Goal: Task Accomplishment & Management: Complete application form

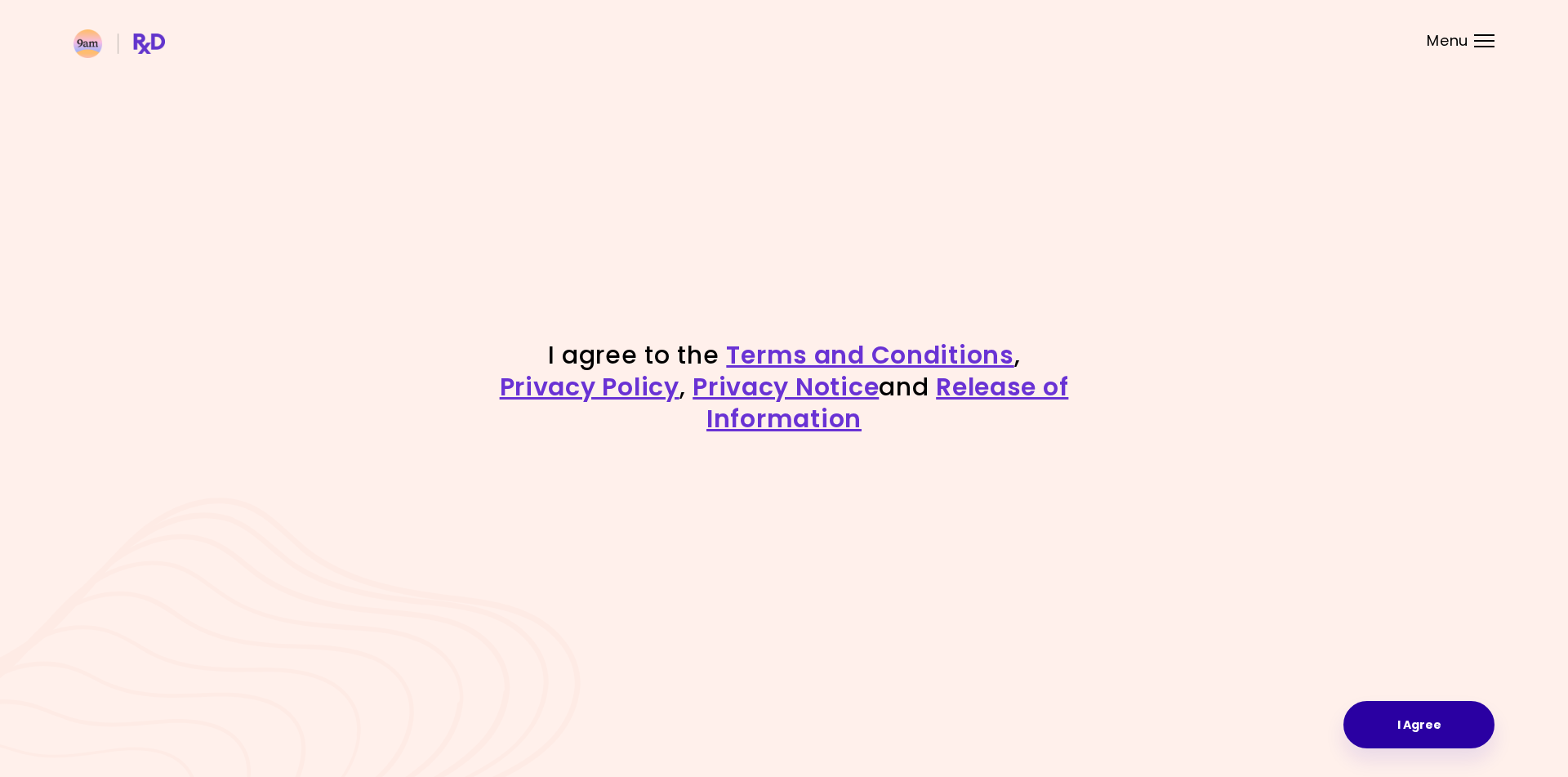
click at [1413, 734] on button "I Agree" at bounding box center [1418, 725] width 151 height 47
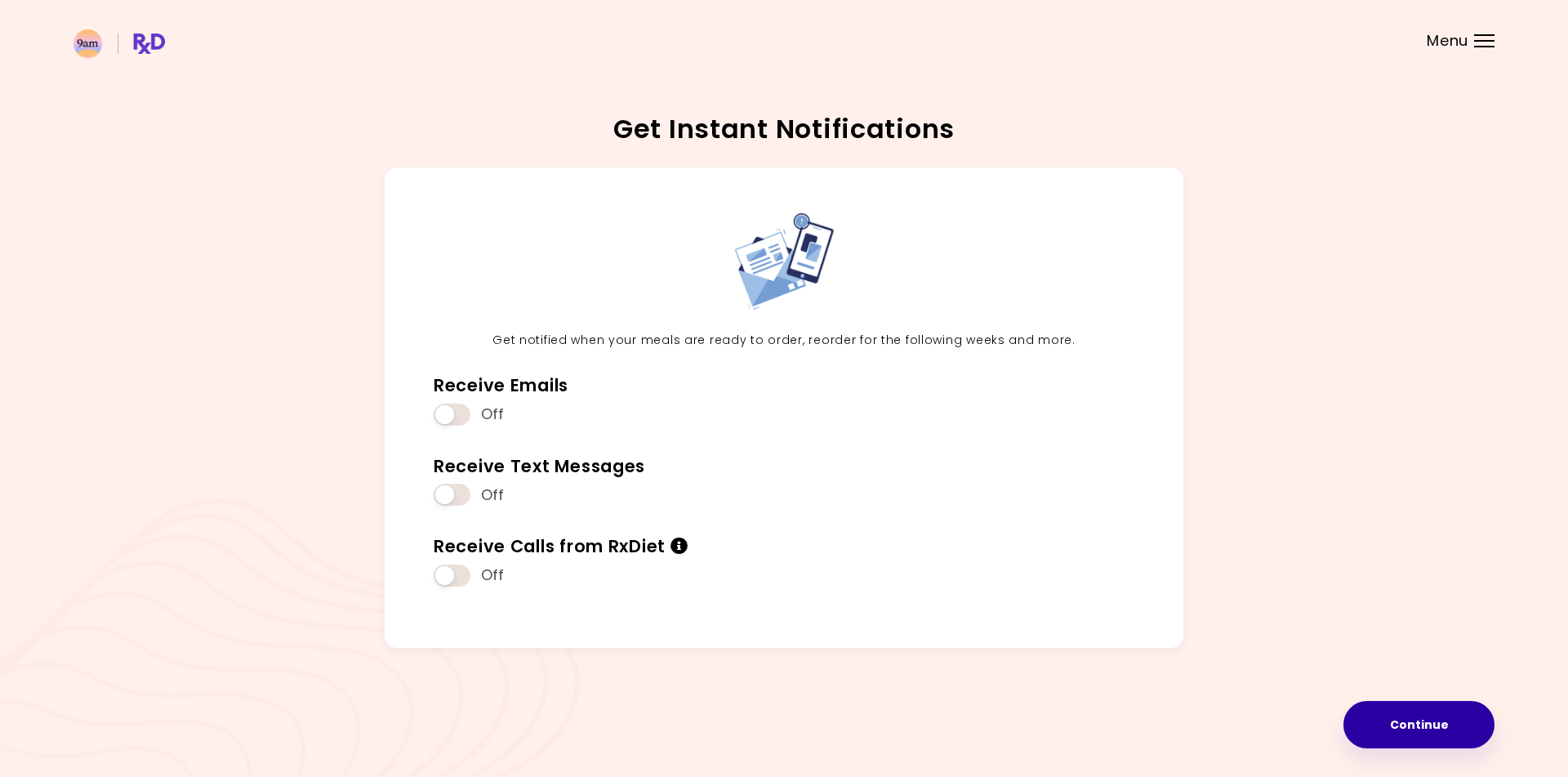
click at [1426, 723] on button "Continue" at bounding box center [1418, 725] width 151 height 47
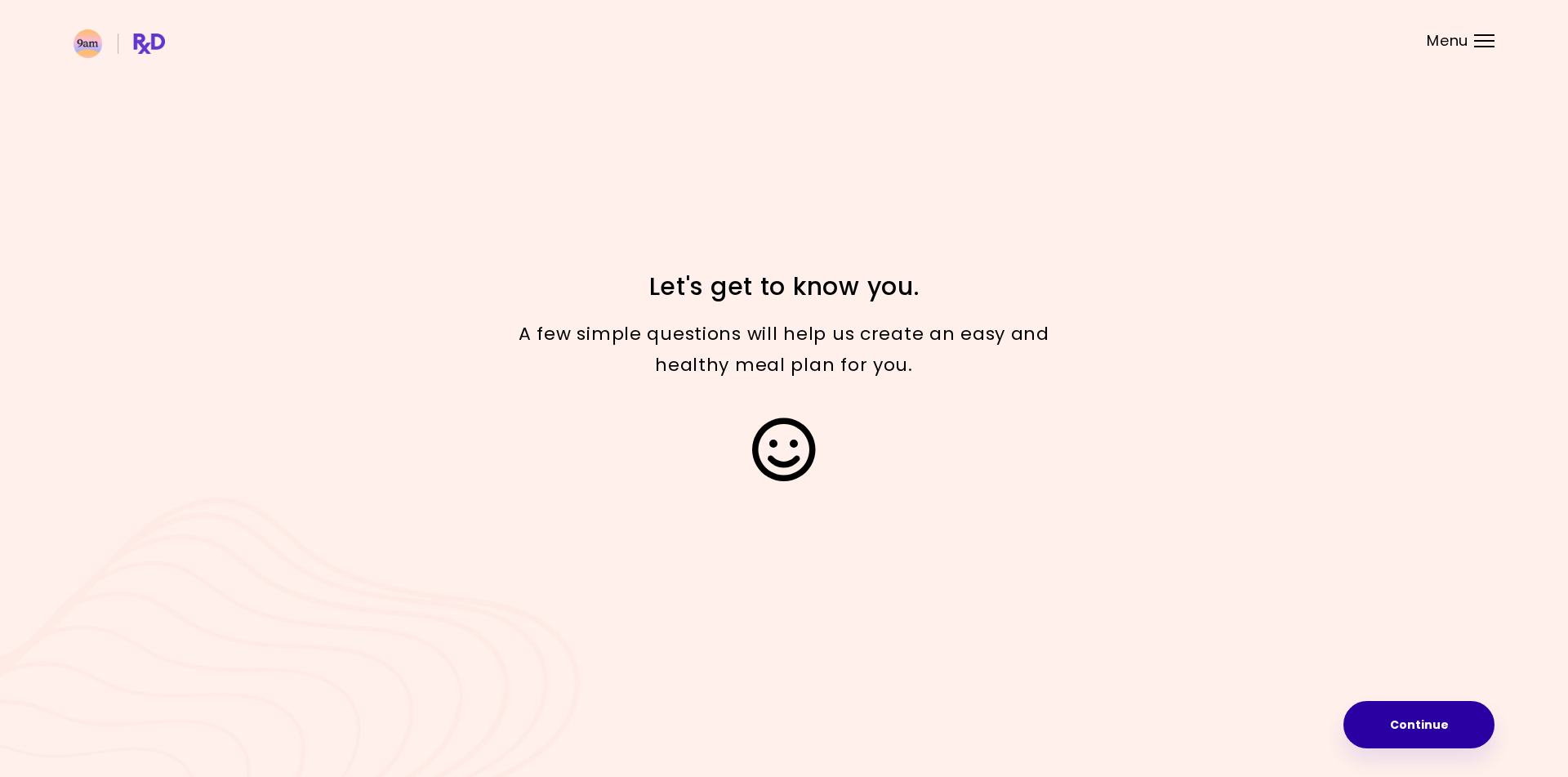
click at [1455, 718] on button "Continue" at bounding box center [1418, 725] width 151 height 47
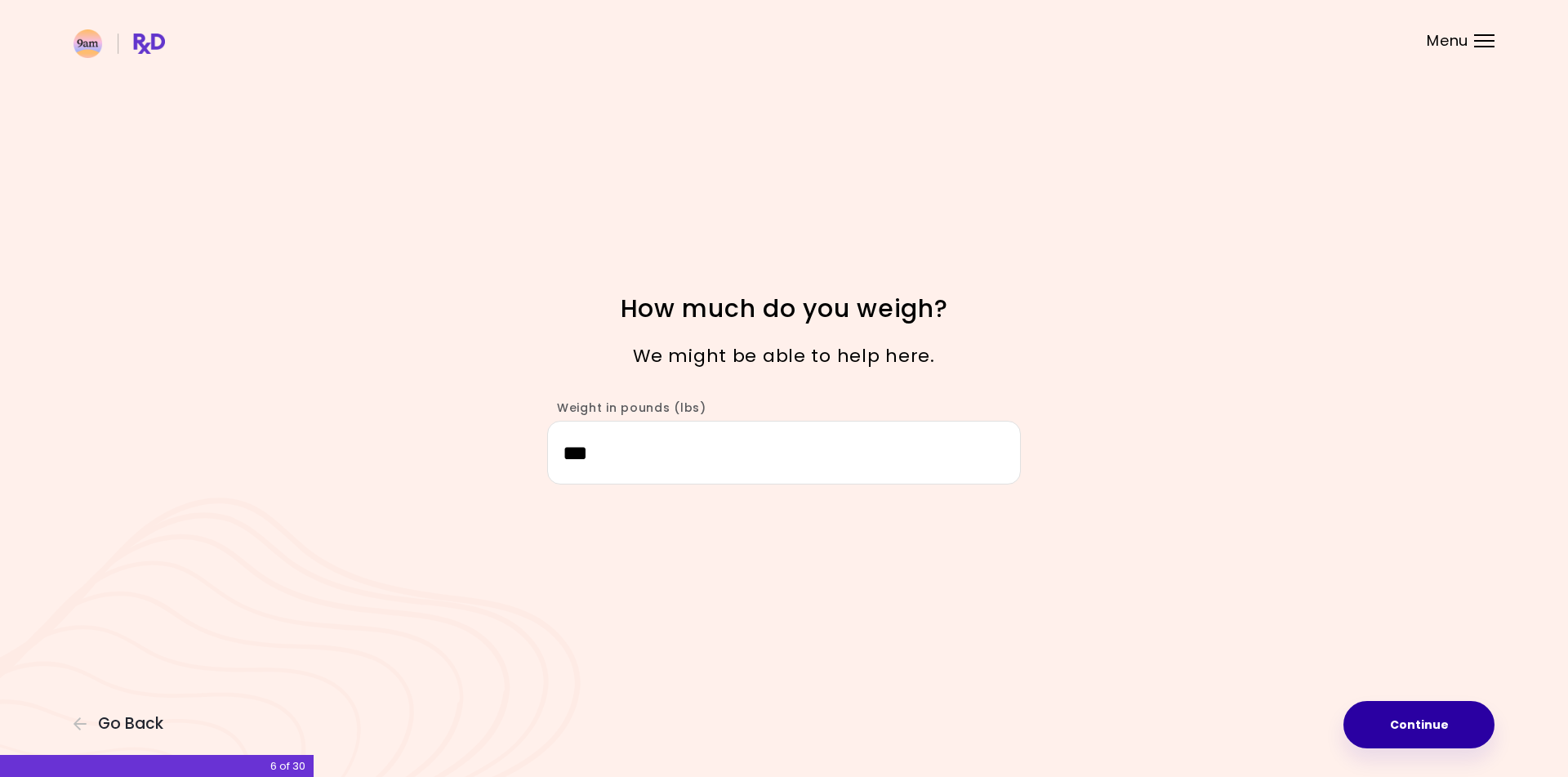
click at [1362, 720] on button "Continue" at bounding box center [1418, 725] width 151 height 47
select select "****"
click at [1388, 732] on button "Continue" at bounding box center [1418, 725] width 151 height 47
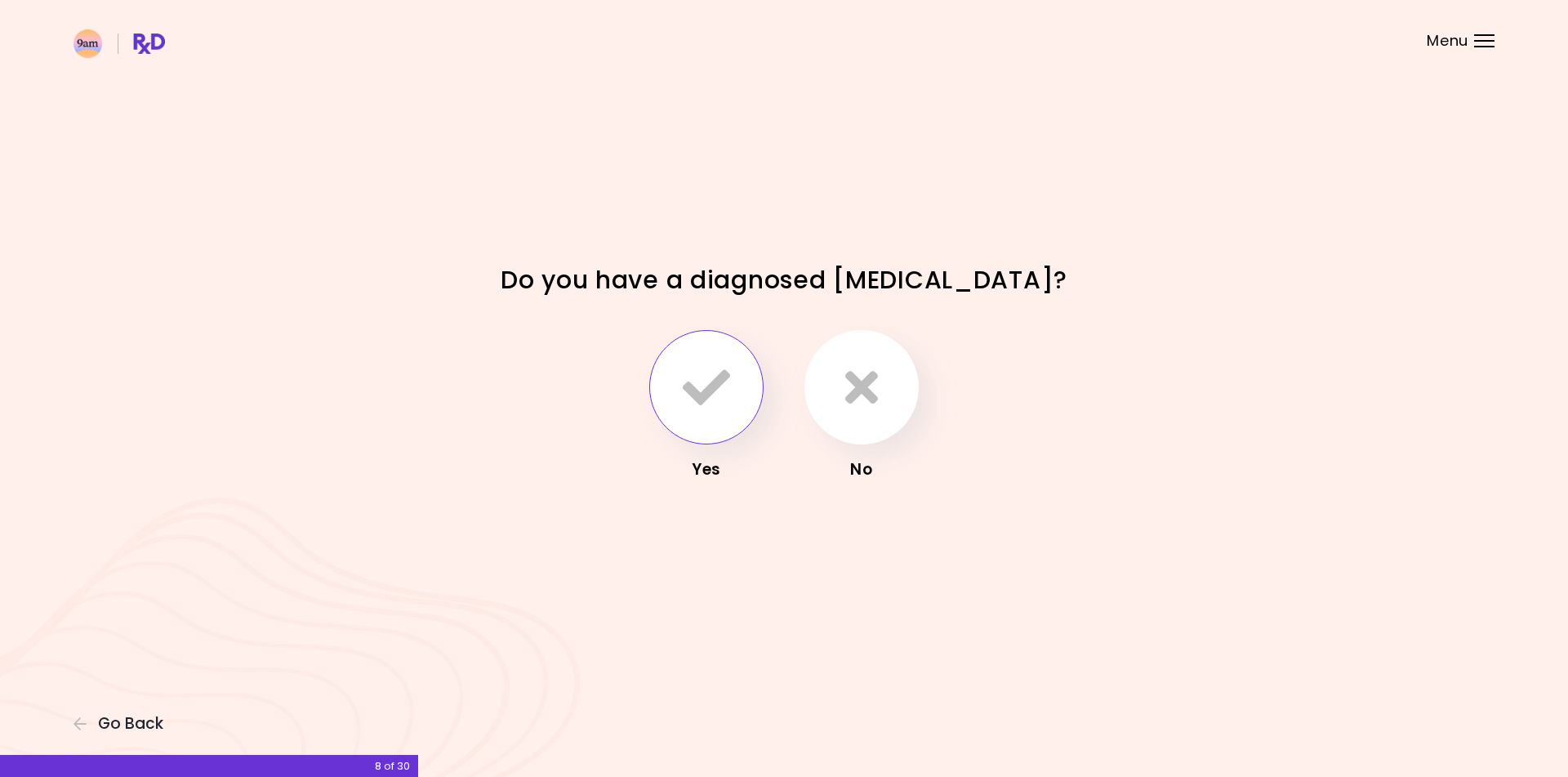
click at [700, 401] on icon "button" at bounding box center [706, 387] width 47 height 47
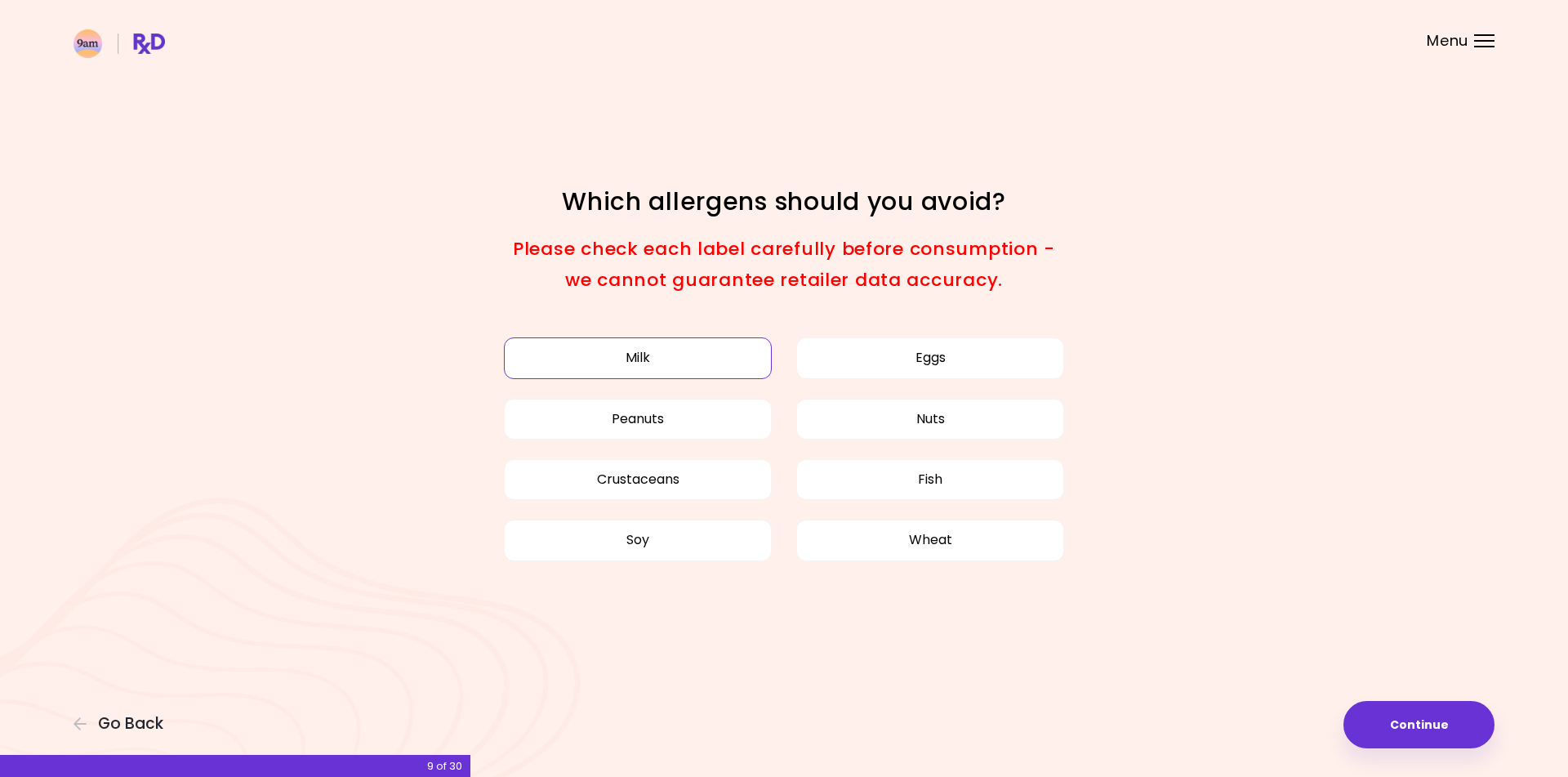
click at [663, 353] on button "Milk" at bounding box center [638, 357] width 268 height 41
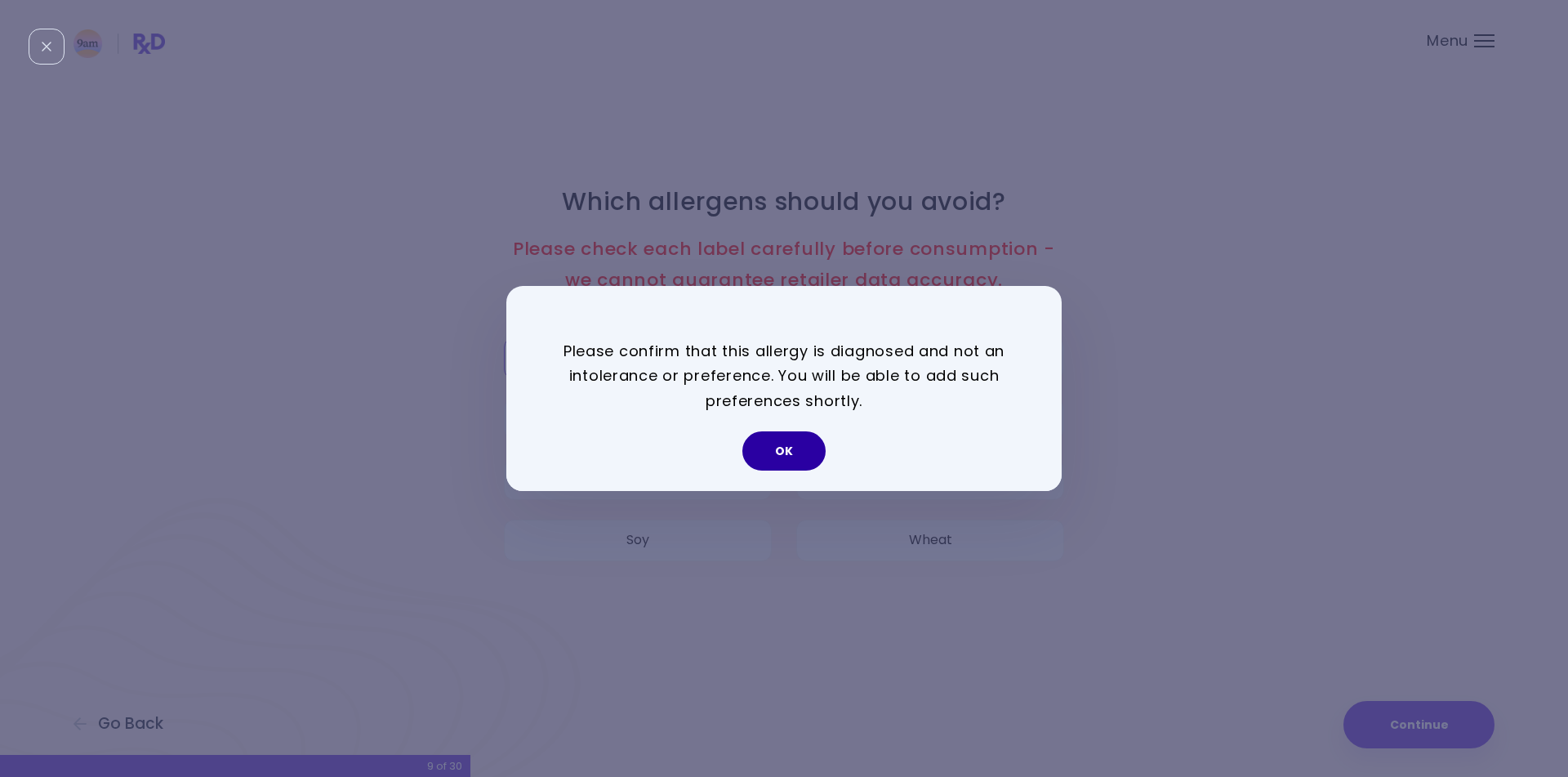
click at [781, 448] on button "OK" at bounding box center [784, 450] width 83 height 39
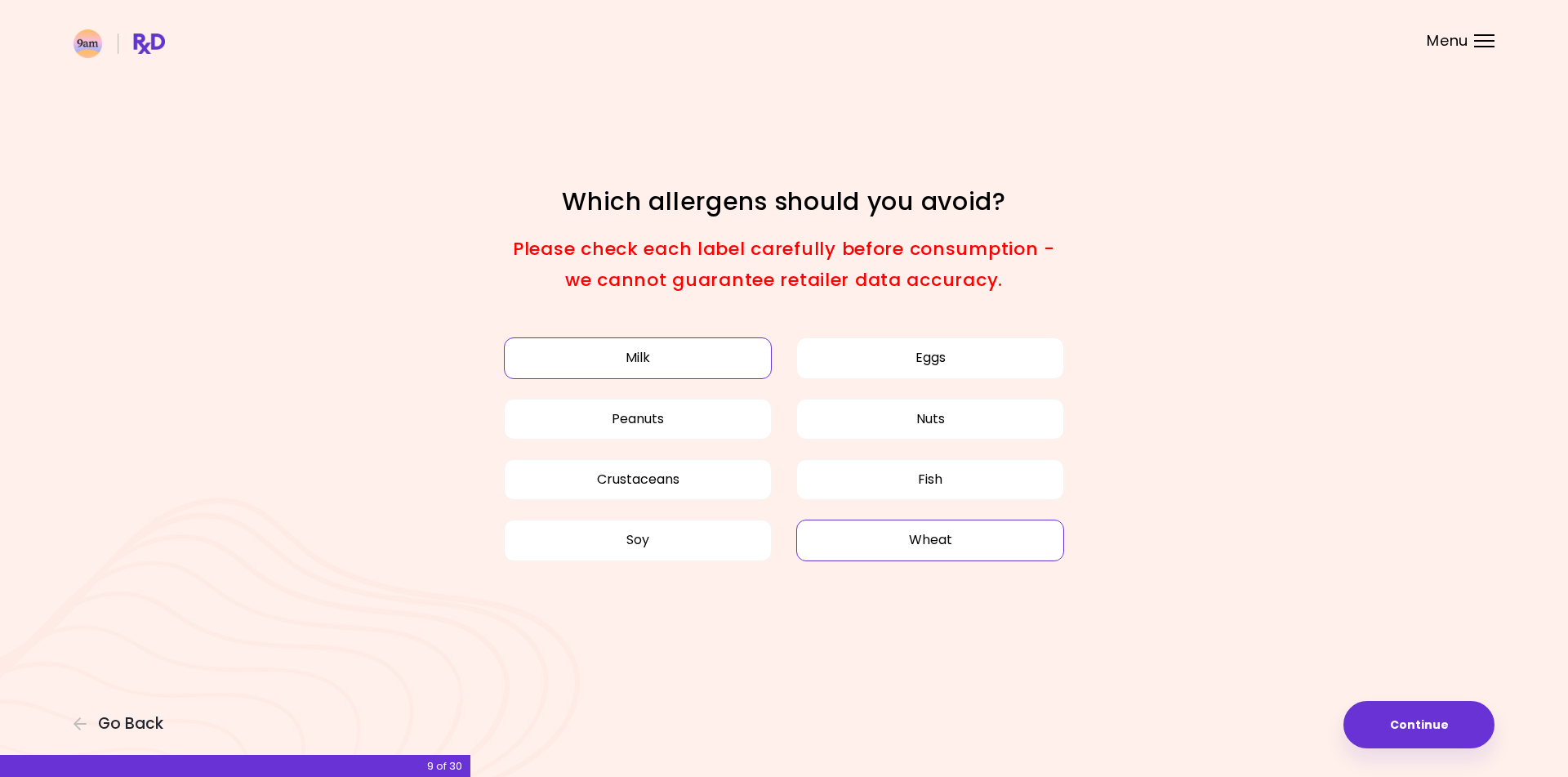
click at [908, 540] on button "Wheat" at bounding box center [929, 539] width 268 height 41
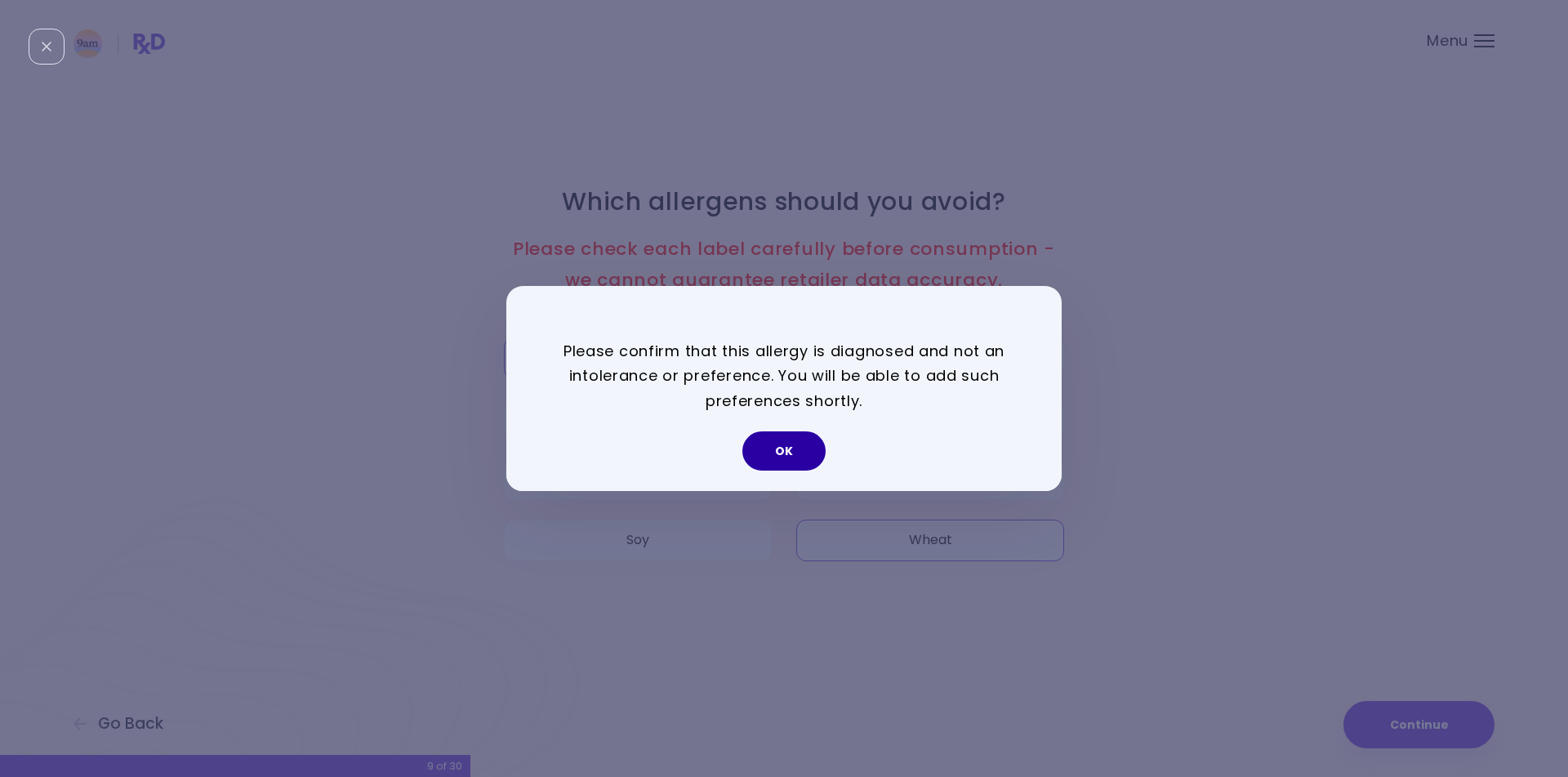
click at [798, 457] on button "OK" at bounding box center [784, 450] width 83 height 39
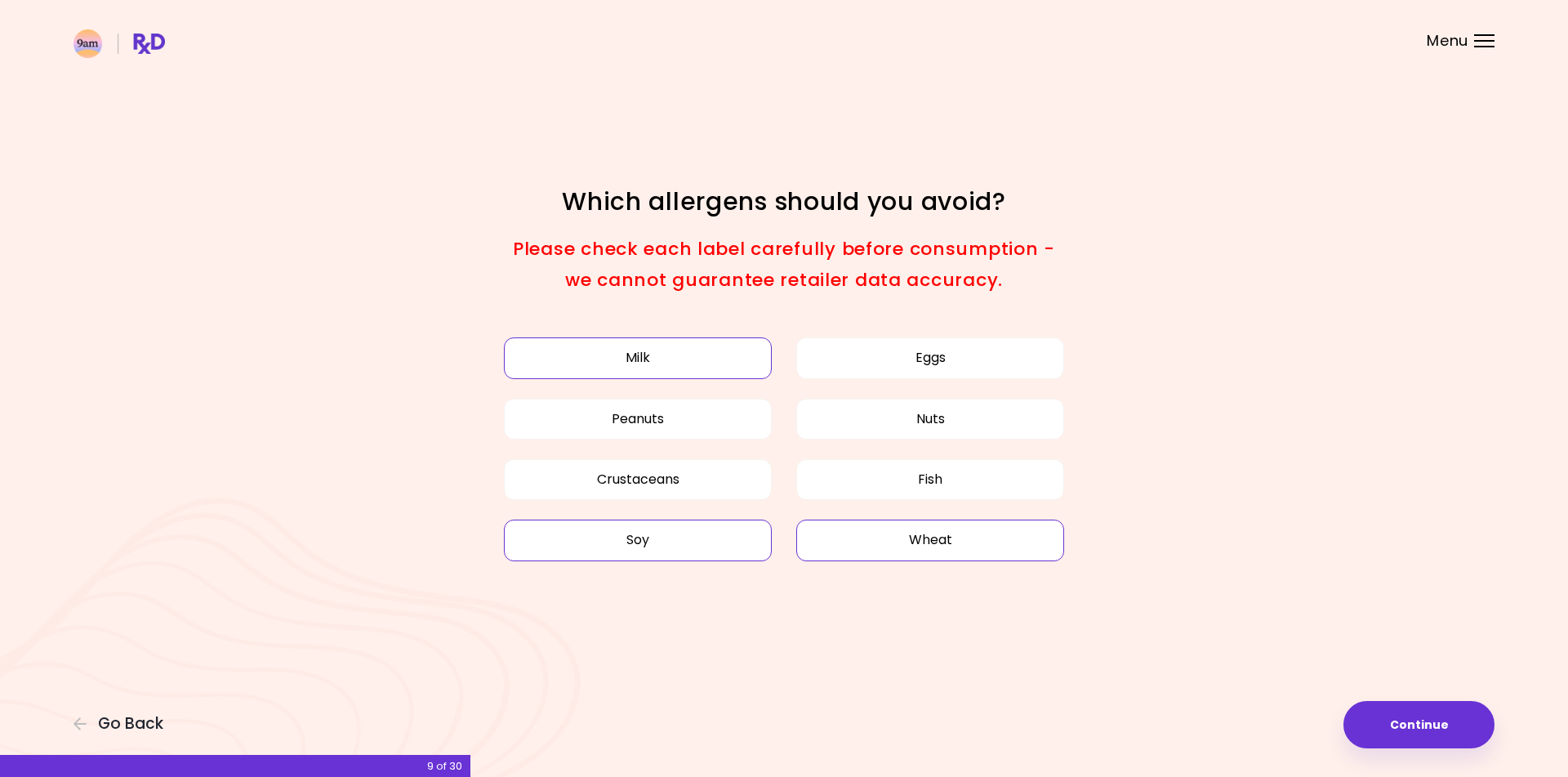
click at [728, 542] on button "Soy" at bounding box center [638, 539] width 268 height 41
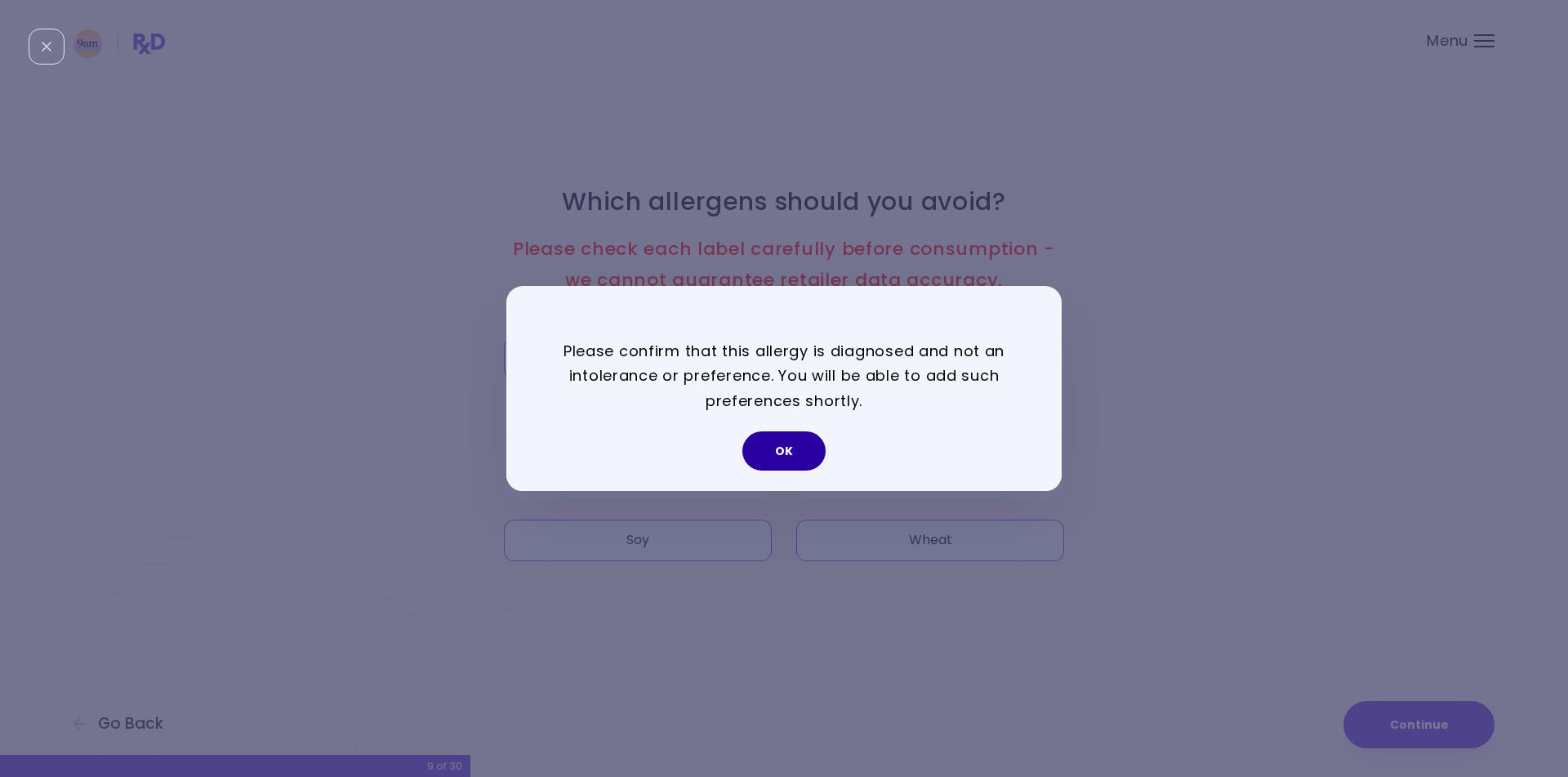
click at [781, 449] on button "OK" at bounding box center [784, 450] width 83 height 39
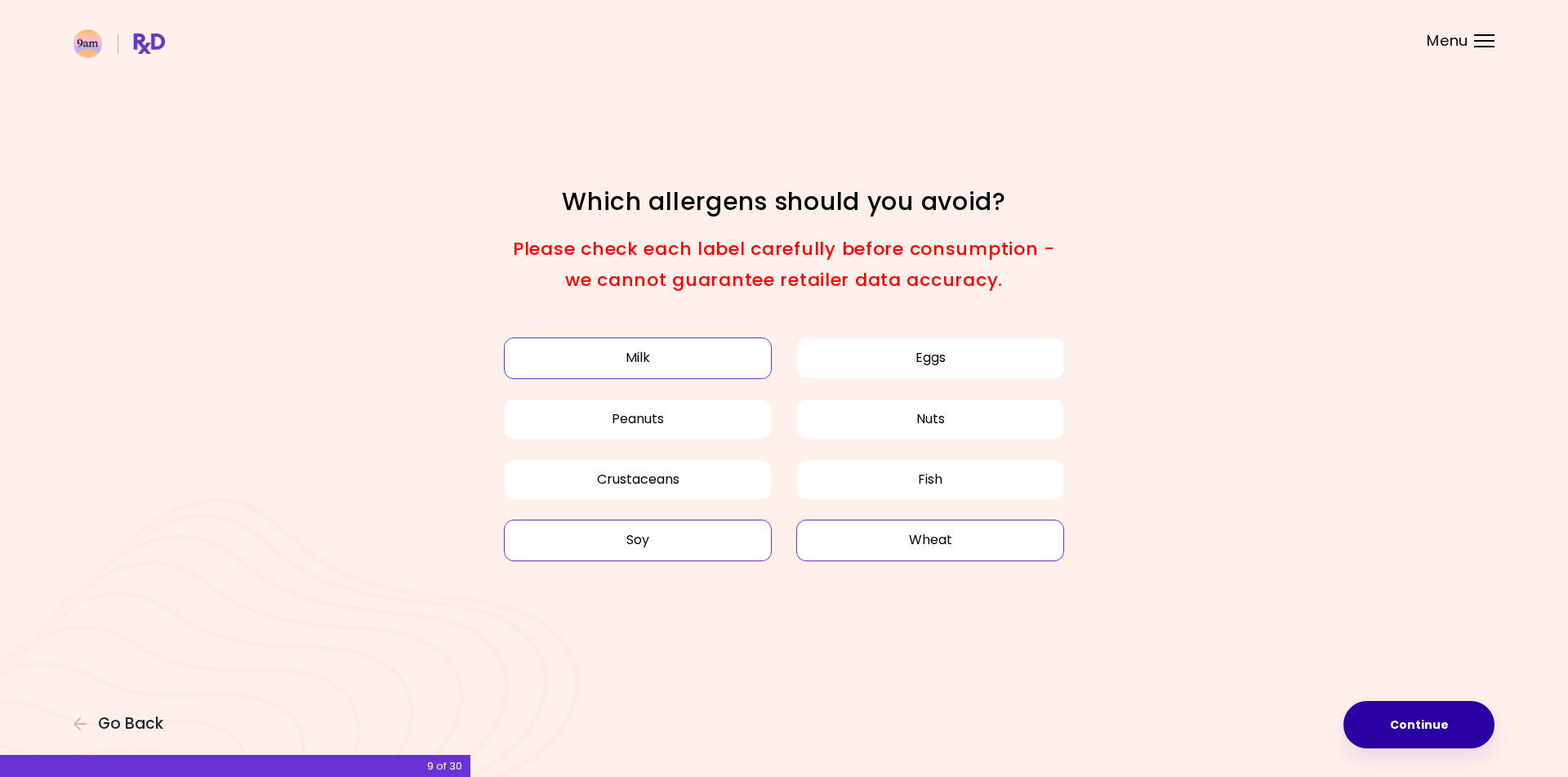
click at [1434, 723] on button "Continue" at bounding box center [1418, 725] width 151 height 47
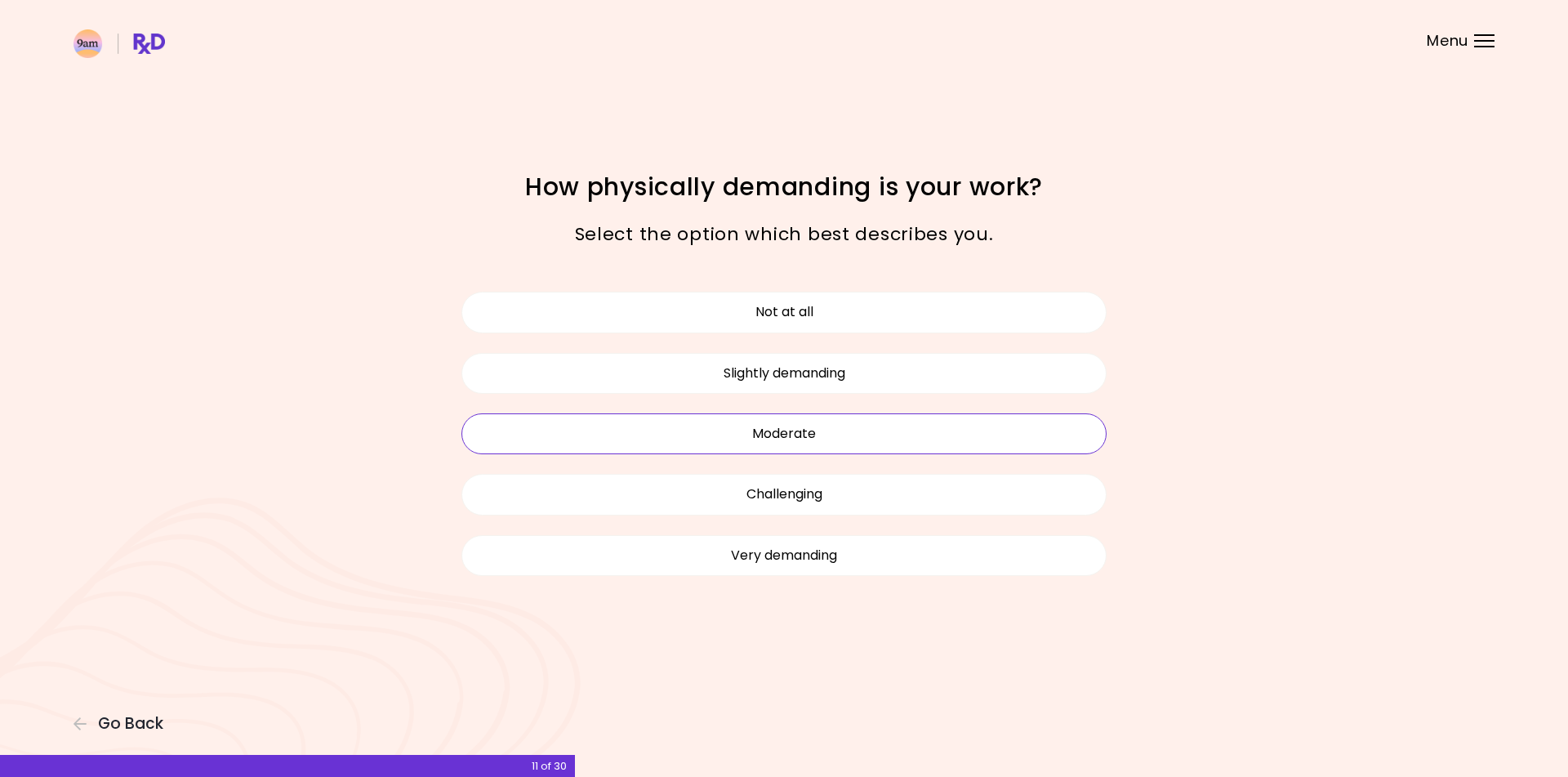
click at [846, 433] on button "Moderate" at bounding box center [784, 434] width 645 height 41
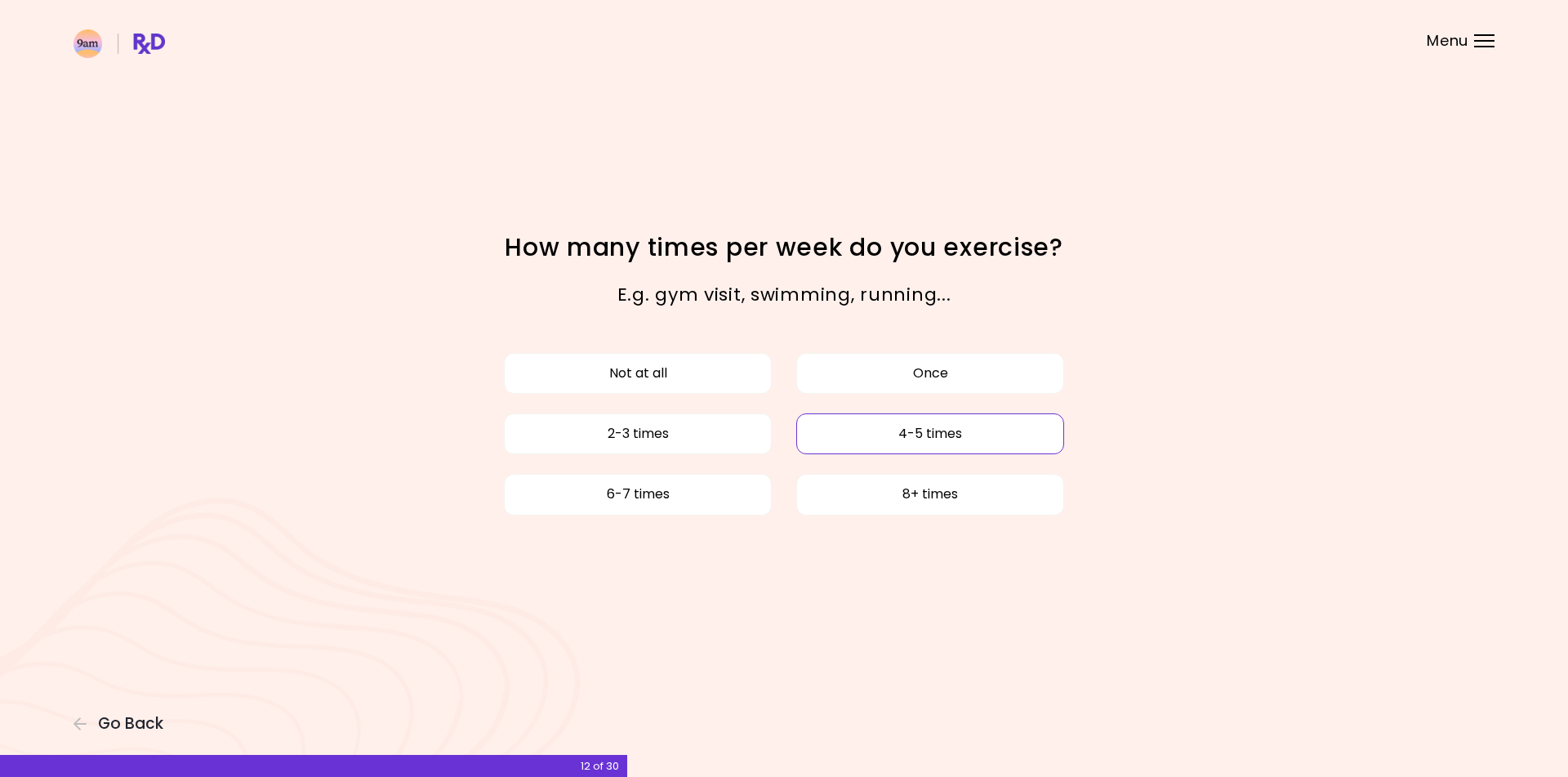
click at [902, 441] on button "4-5 times" at bounding box center [929, 434] width 268 height 41
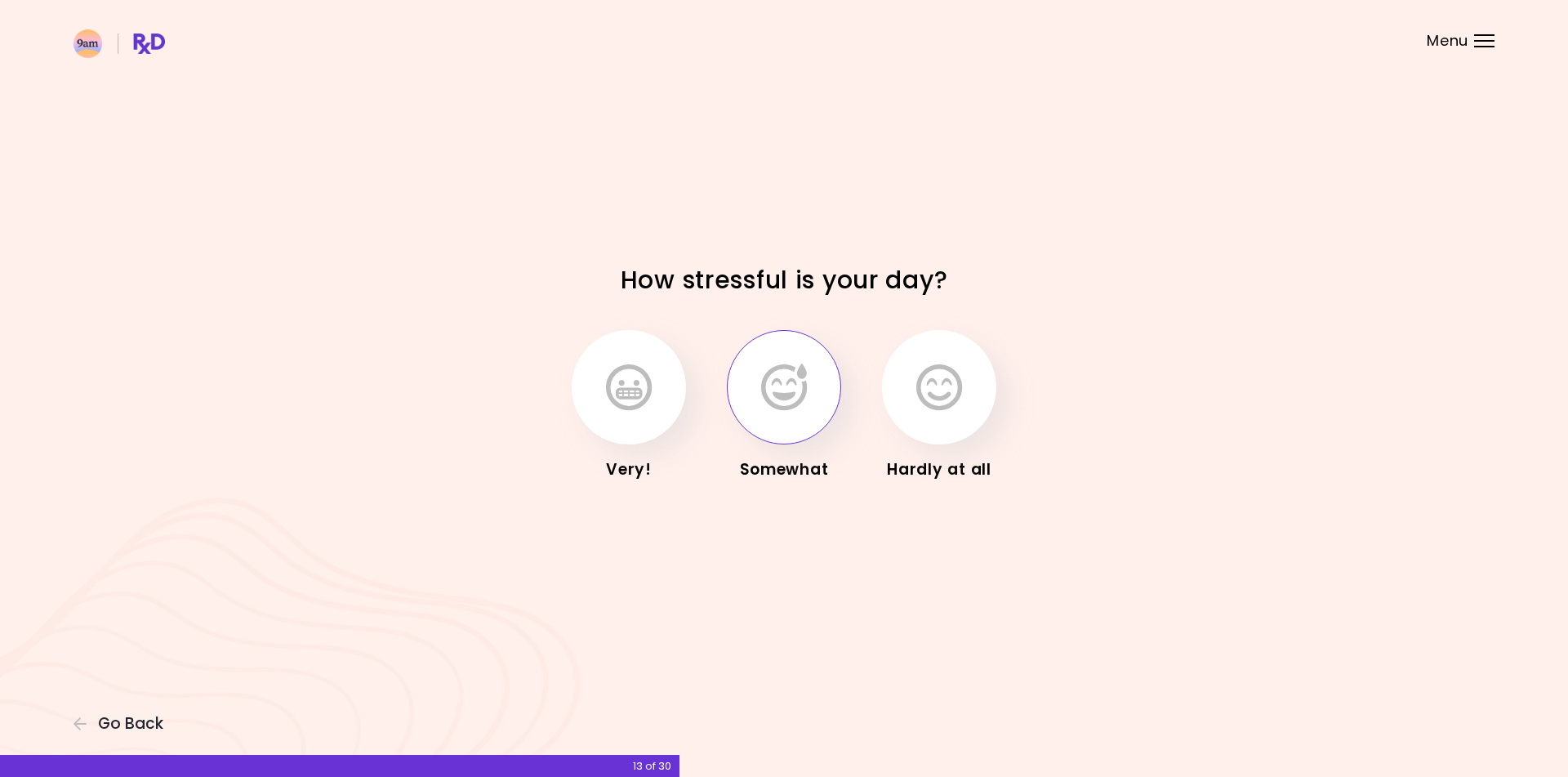
click at [791, 422] on button "button" at bounding box center [784, 387] width 114 height 114
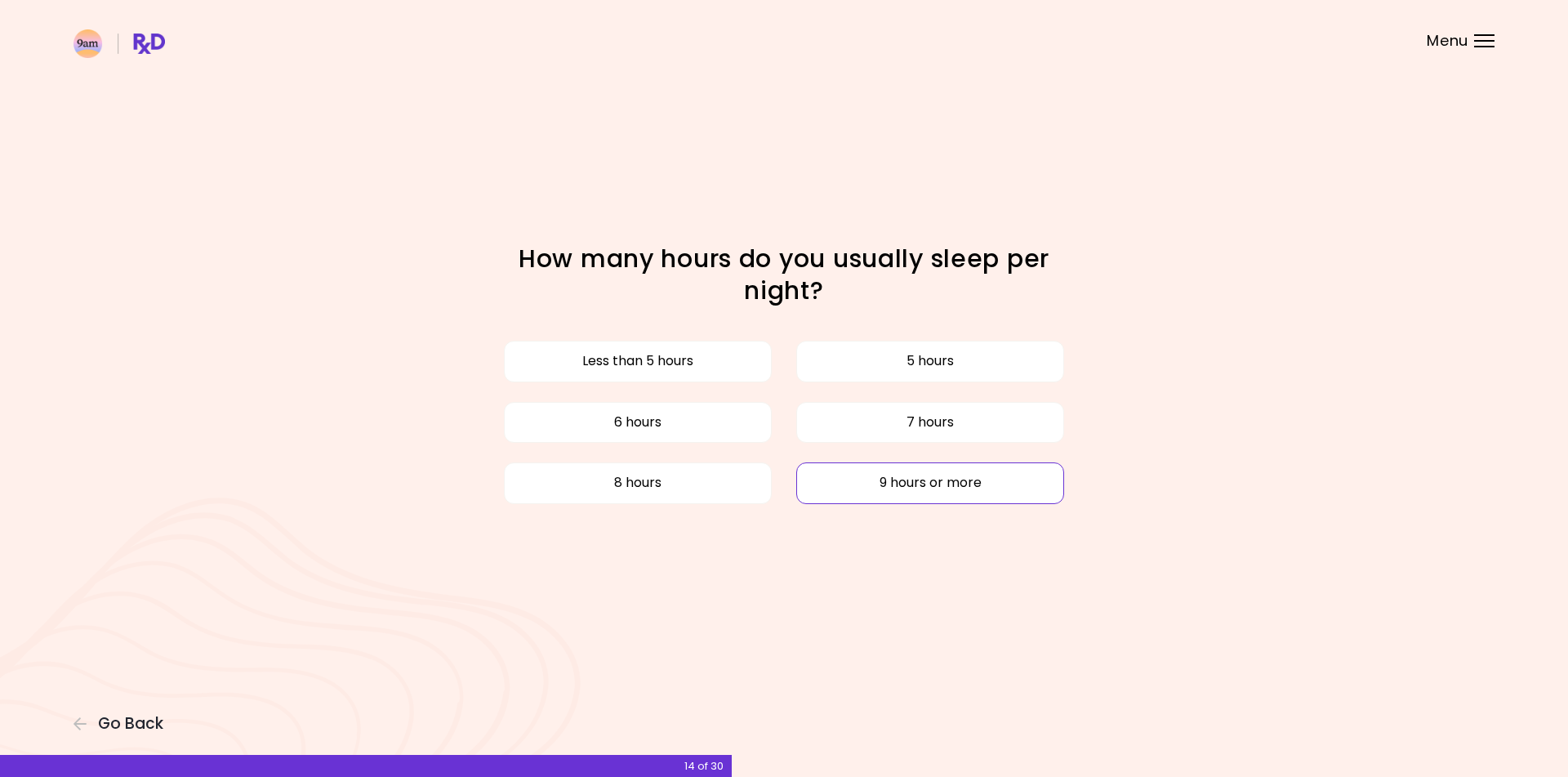
click at [855, 479] on button "9 hours or more" at bounding box center [929, 482] width 268 height 41
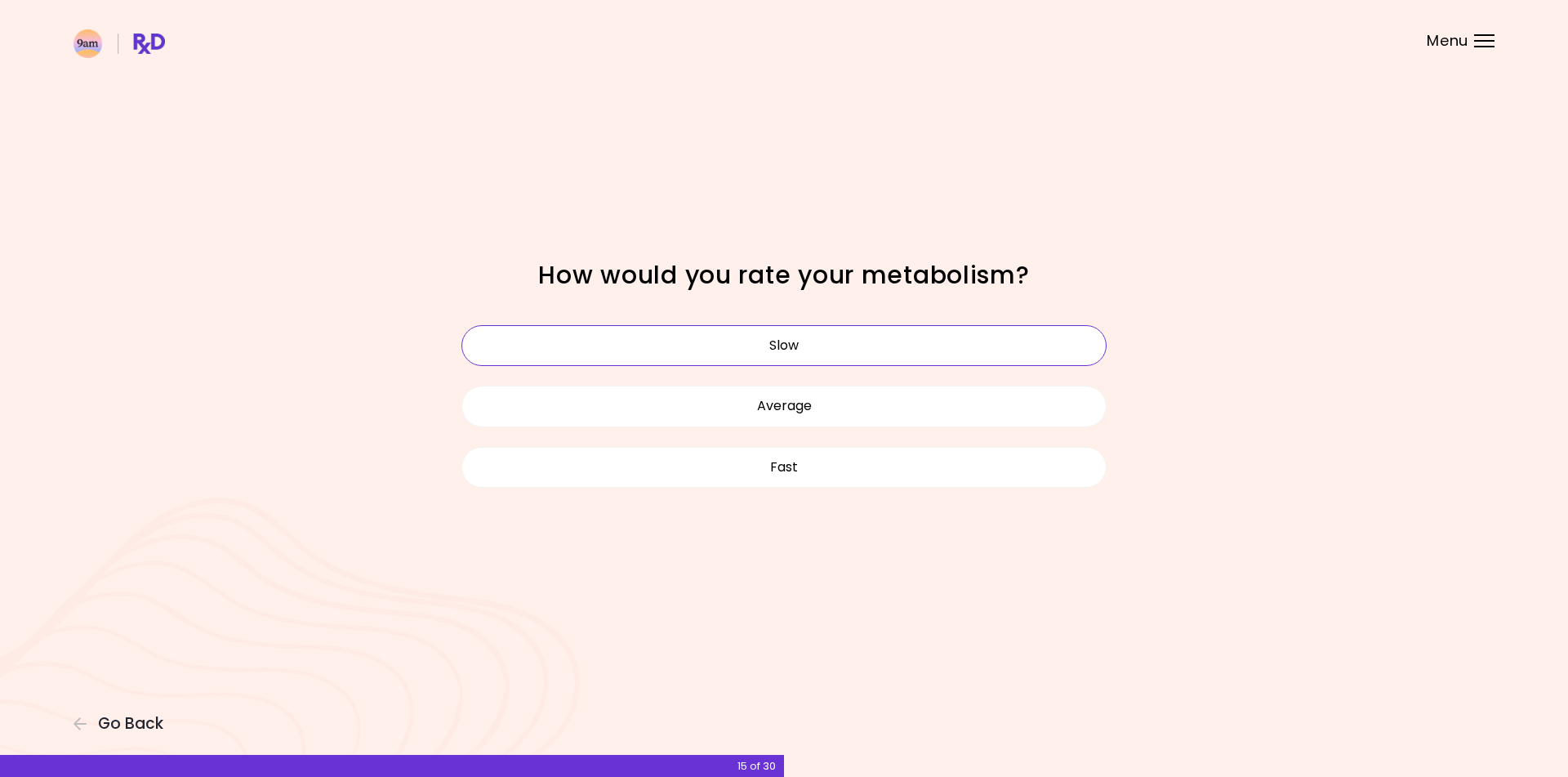
click at [825, 344] on button "Slow" at bounding box center [784, 345] width 645 height 41
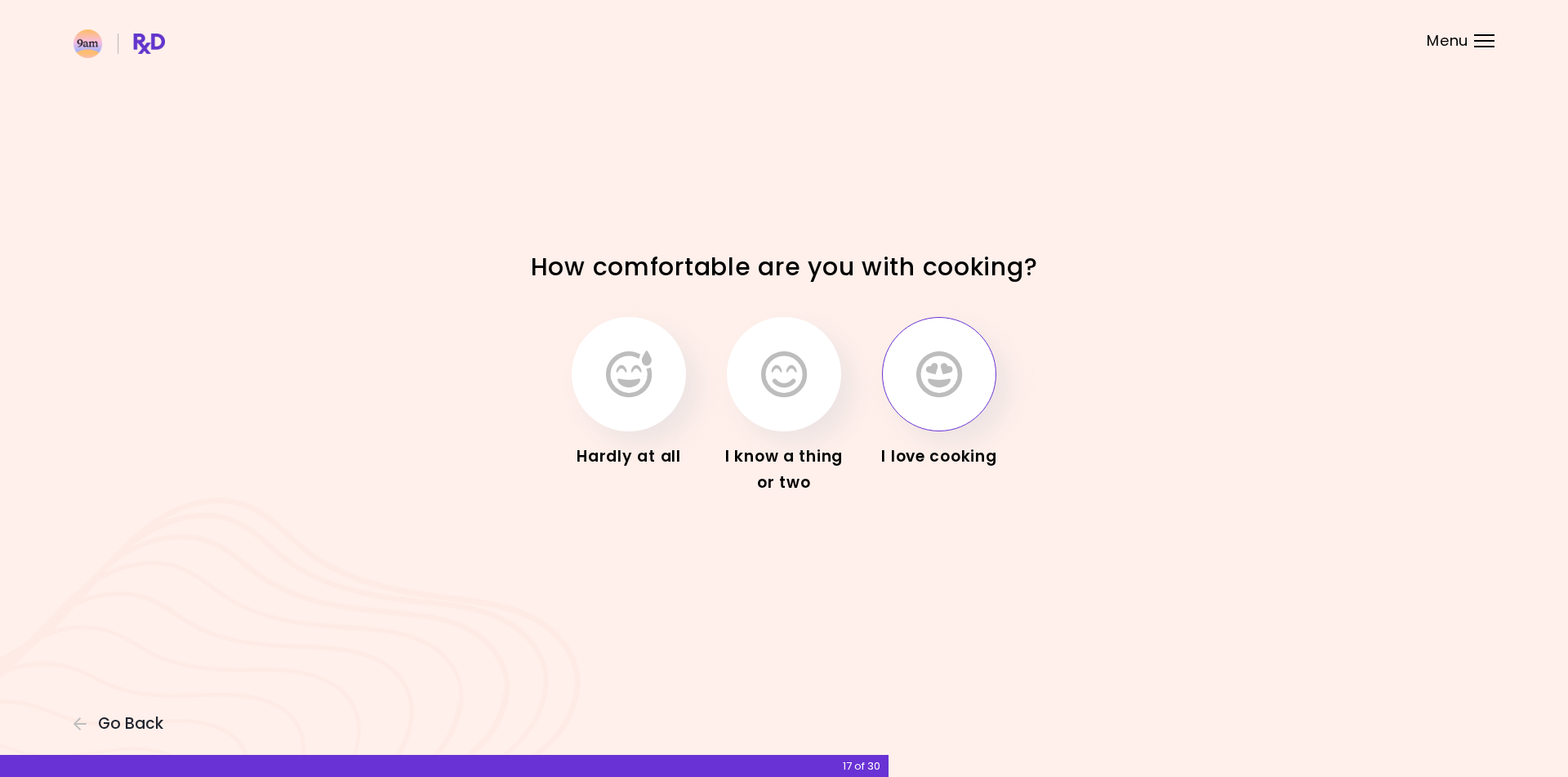
click at [918, 390] on icon "button" at bounding box center [939, 374] width 45 height 47
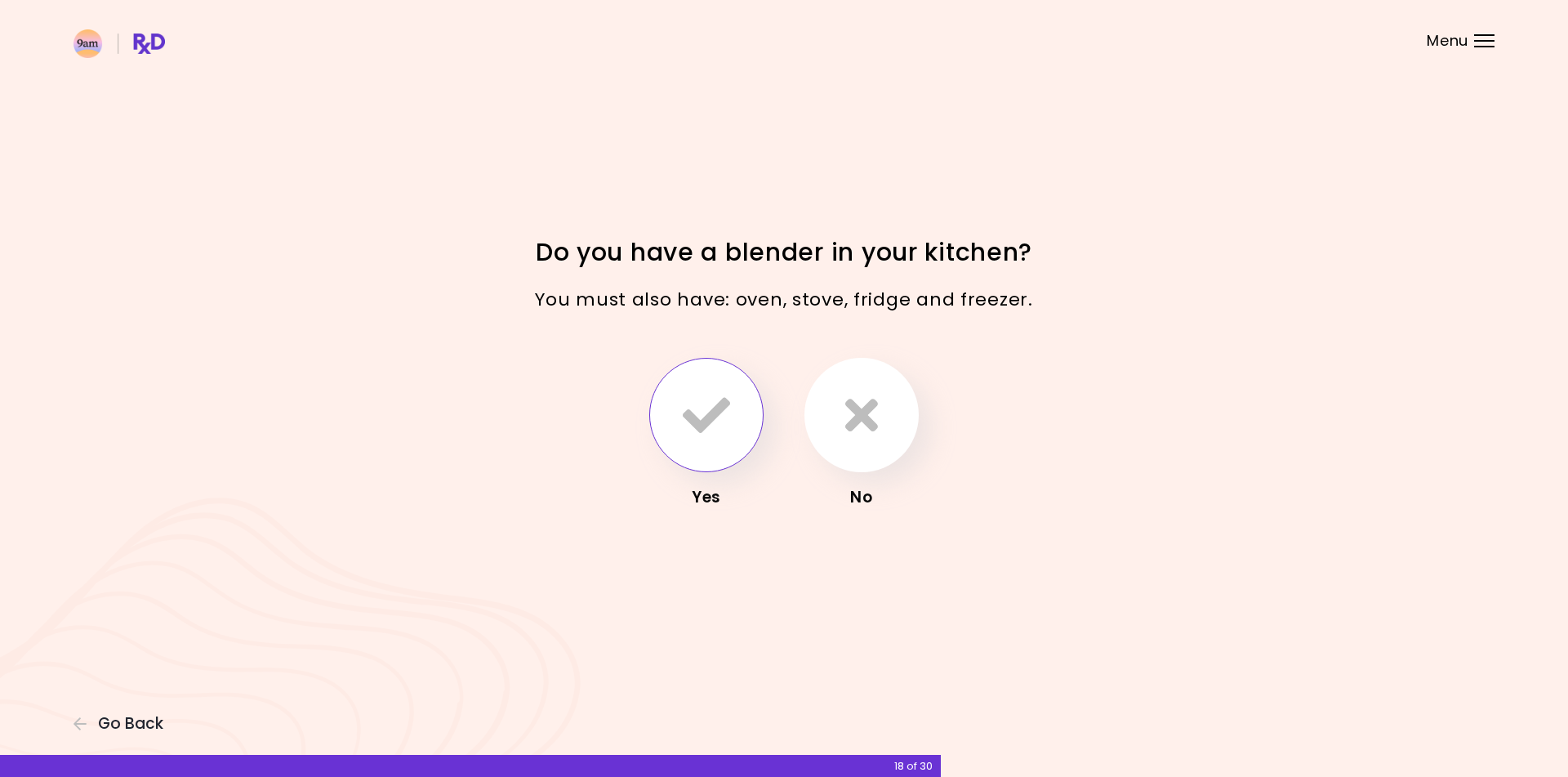
click at [710, 399] on icon "button" at bounding box center [706, 415] width 47 height 47
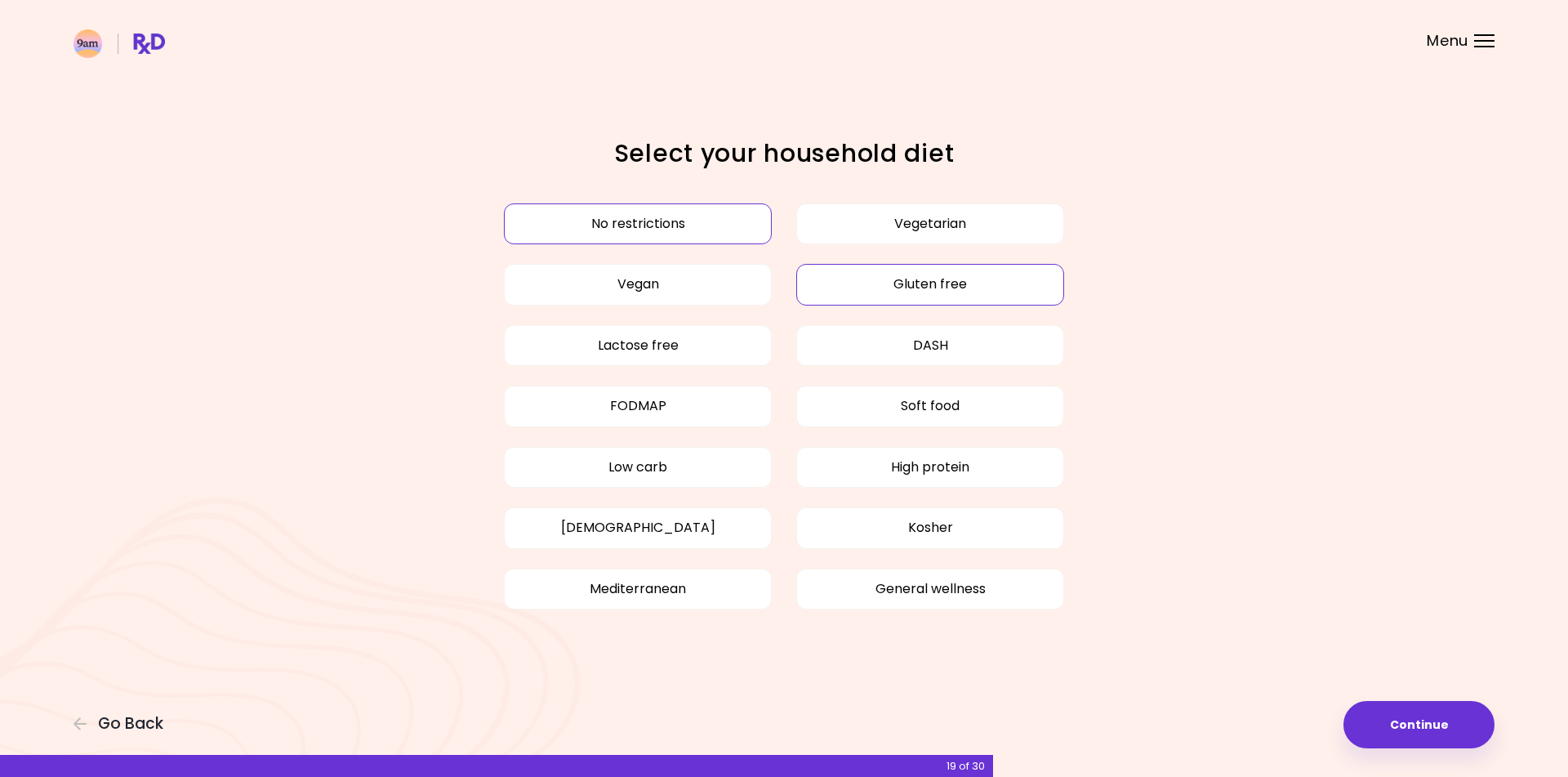
click at [895, 296] on button "Gluten free" at bounding box center [929, 284] width 268 height 41
click at [893, 470] on button "High protein" at bounding box center [929, 467] width 268 height 41
click at [694, 406] on button "FODMAP" at bounding box center [638, 406] width 268 height 41
click at [1398, 726] on button "Continue" at bounding box center [1418, 725] width 151 height 47
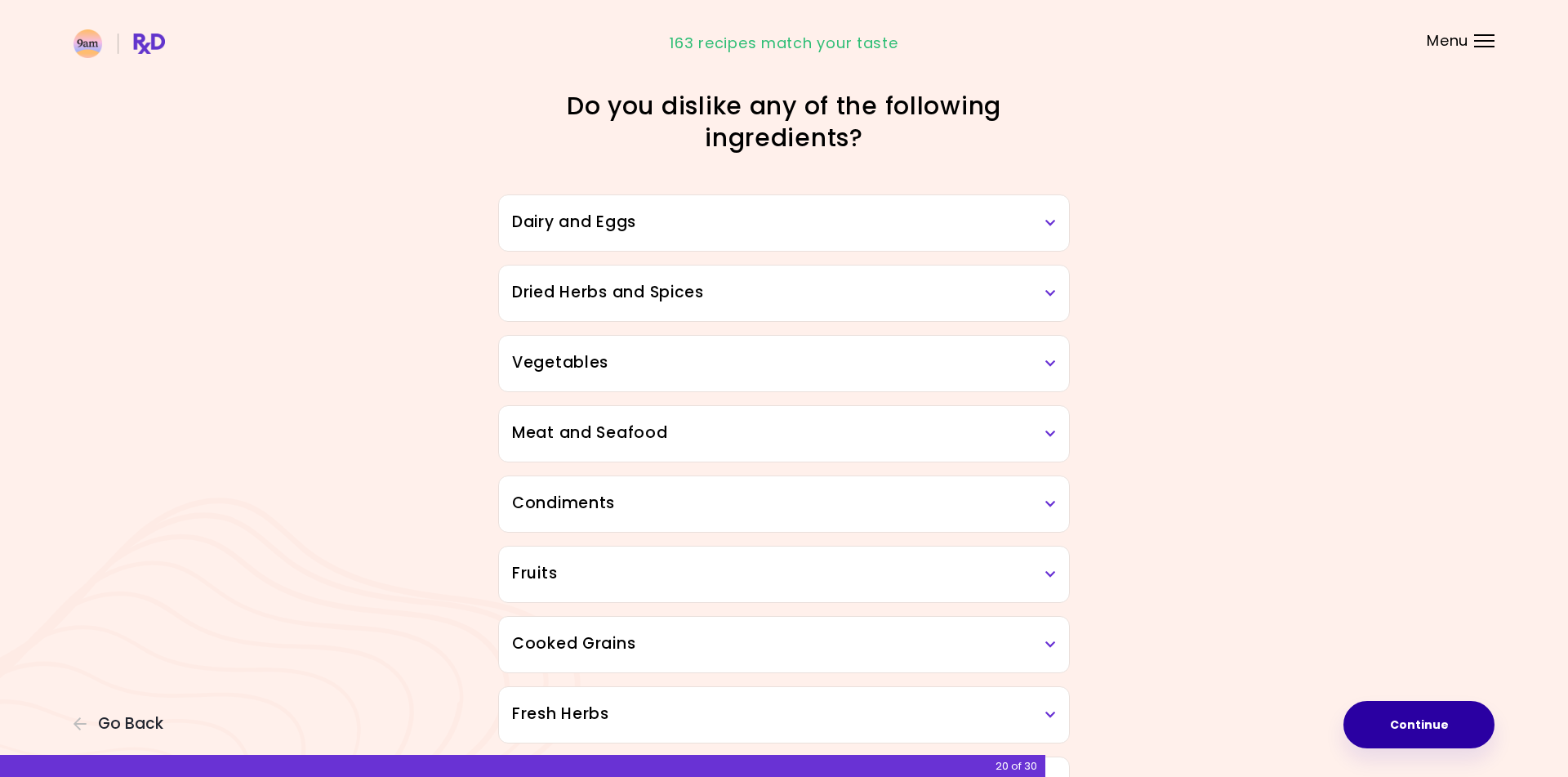
click at [1018, 231] on h3 "Dairy and Eggs" at bounding box center [784, 222] width 543 height 24
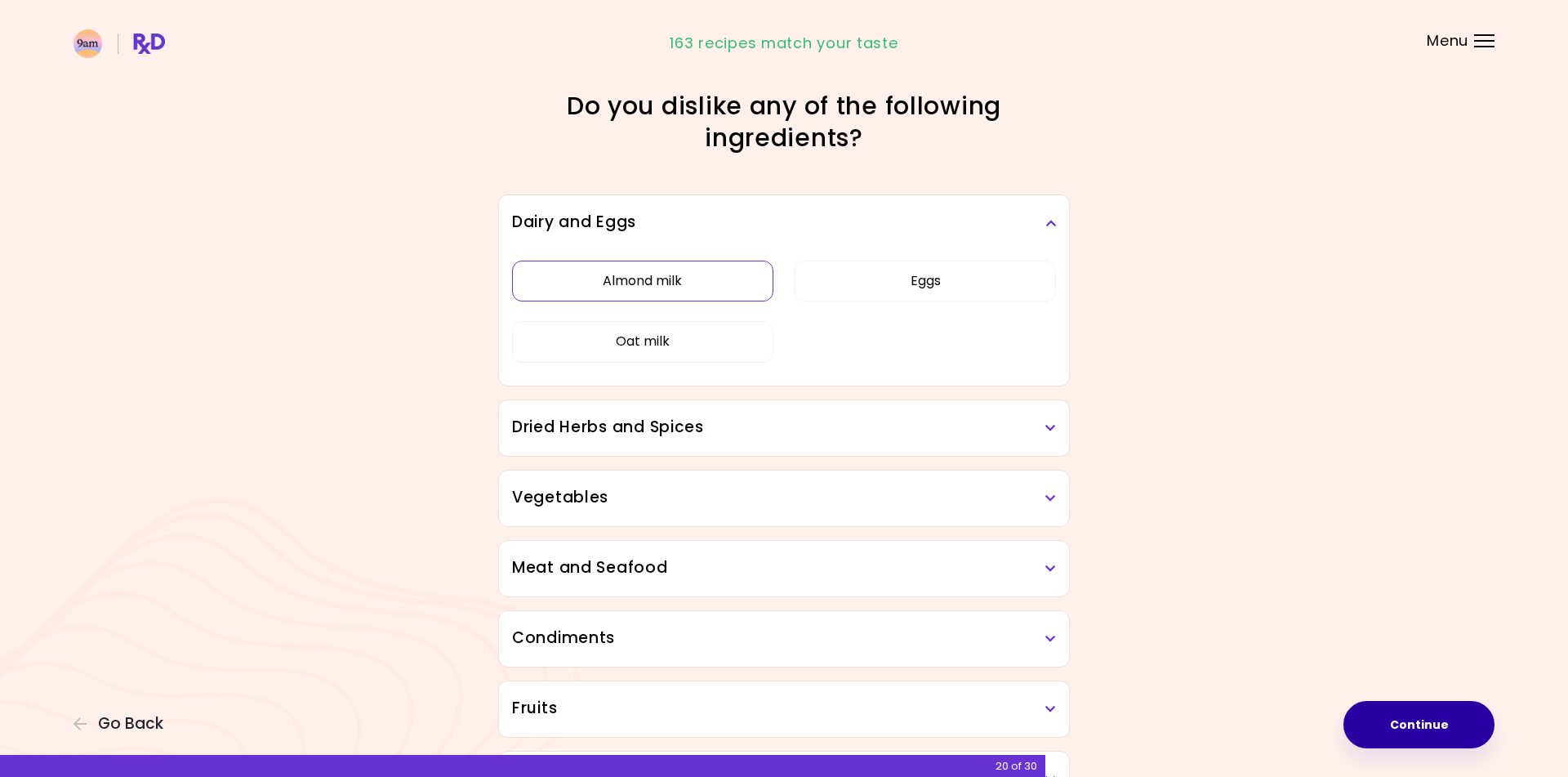
click at [680, 282] on button "Almond milk" at bounding box center [642, 281] width 261 height 41
click at [689, 343] on button "Oat milk" at bounding box center [642, 341] width 261 height 41
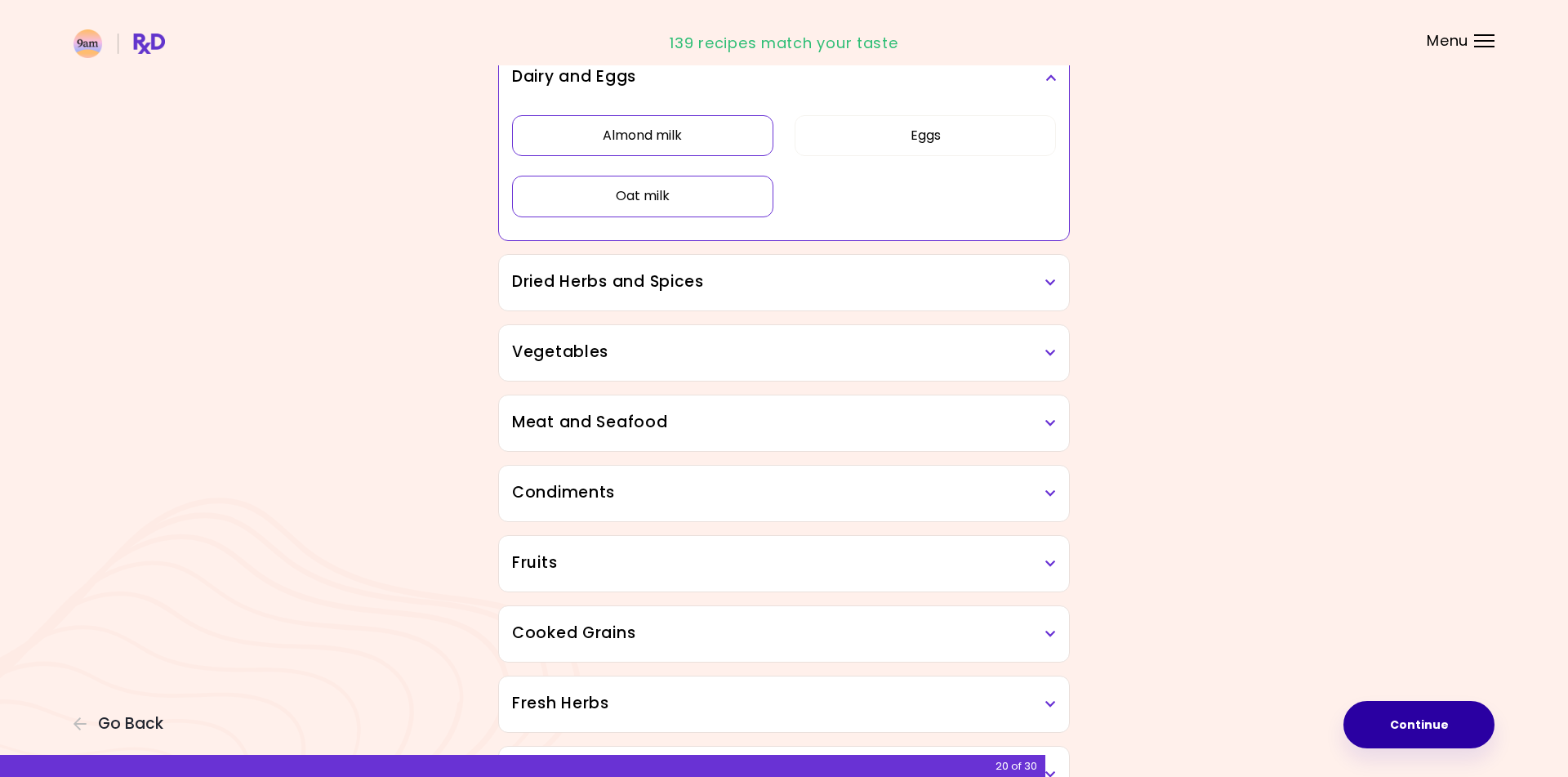
scroll to position [149, 0]
click at [805, 297] on div "Dried Herbs and Spices" at bounding box center [784, 280] width 570 height 56
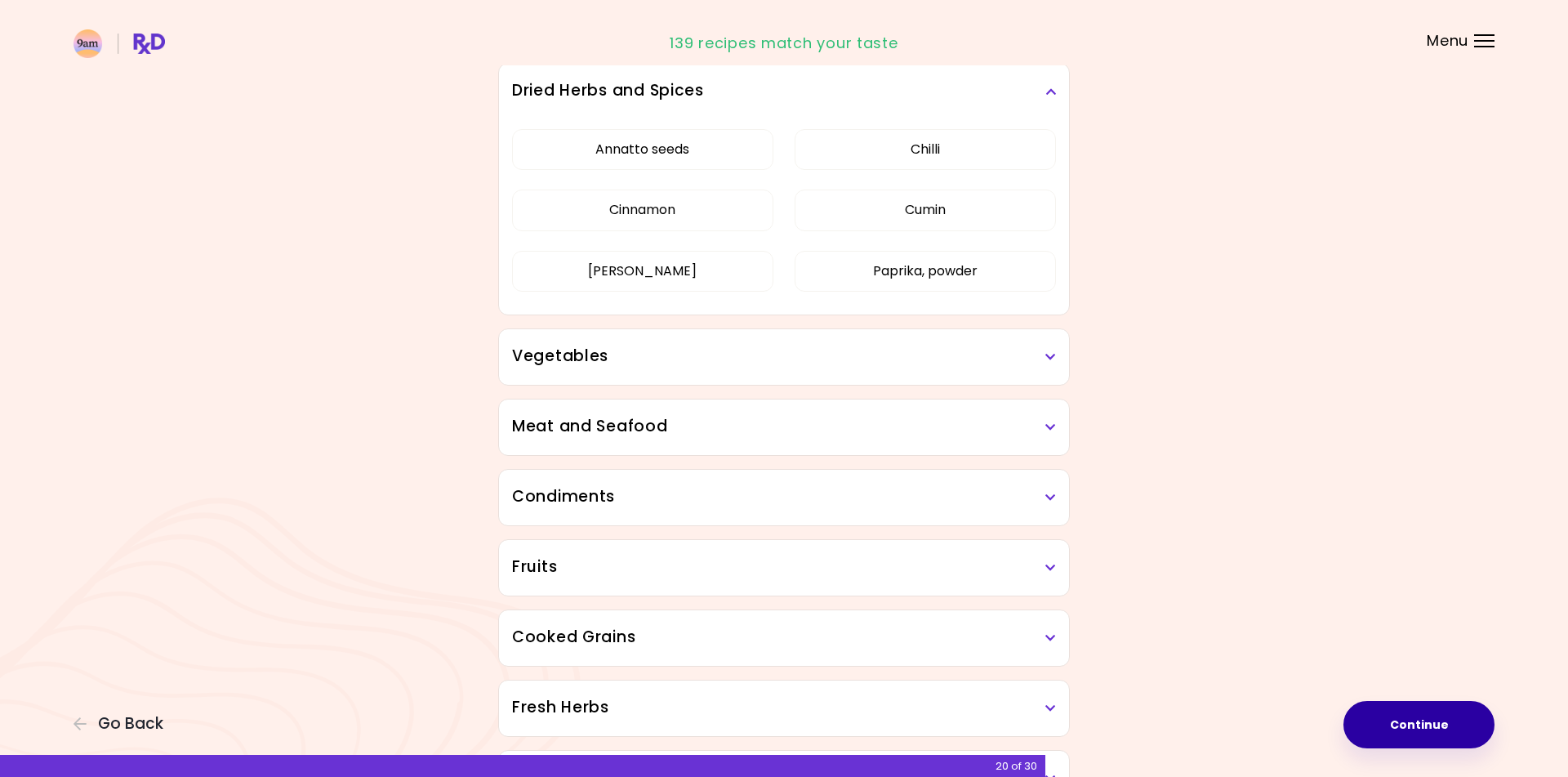
scroll to position [350, 0]
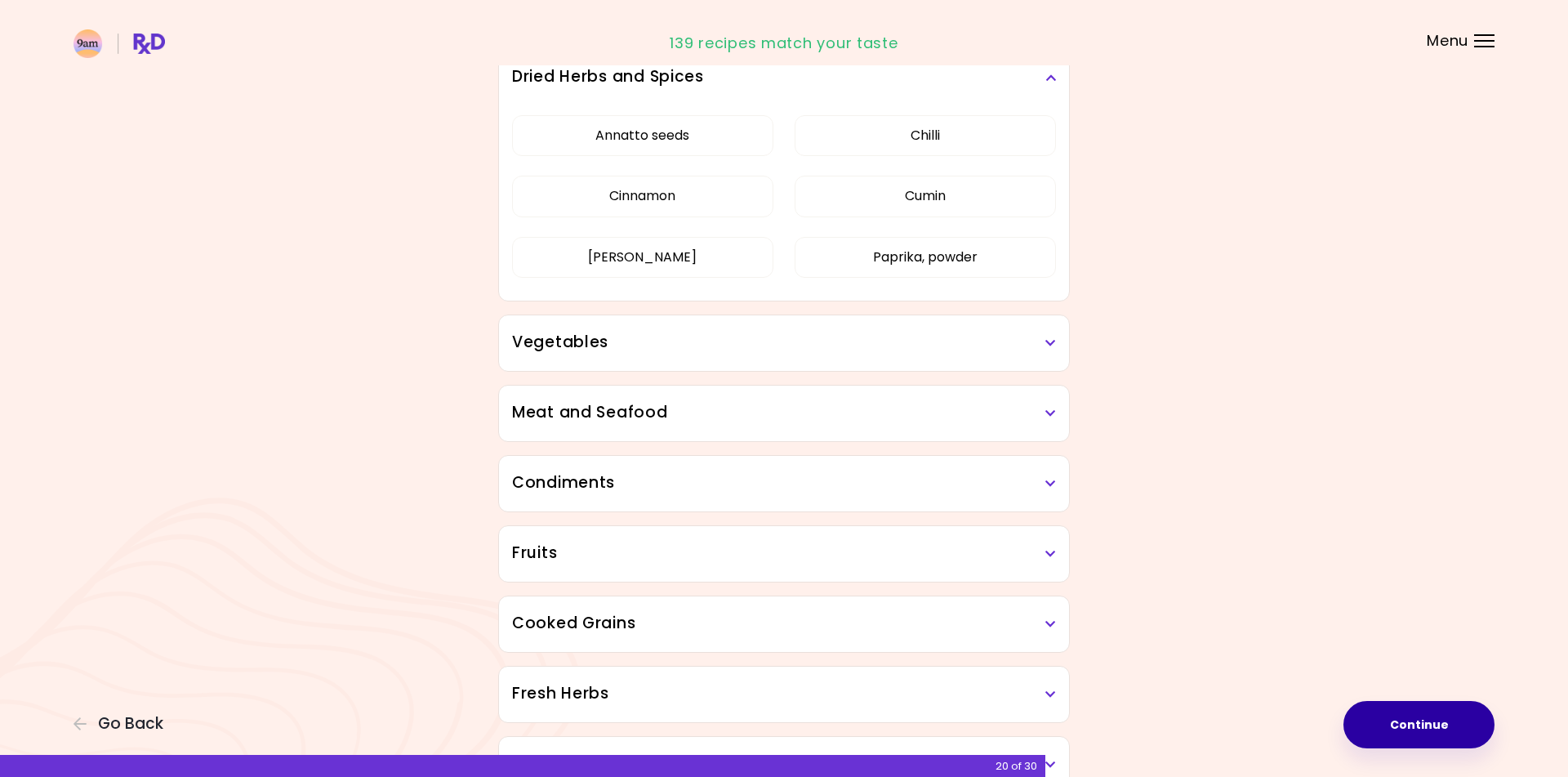
click at [901, 350] on h3 "Vegetables" at bounding box center [784, 343] width 543 height 24
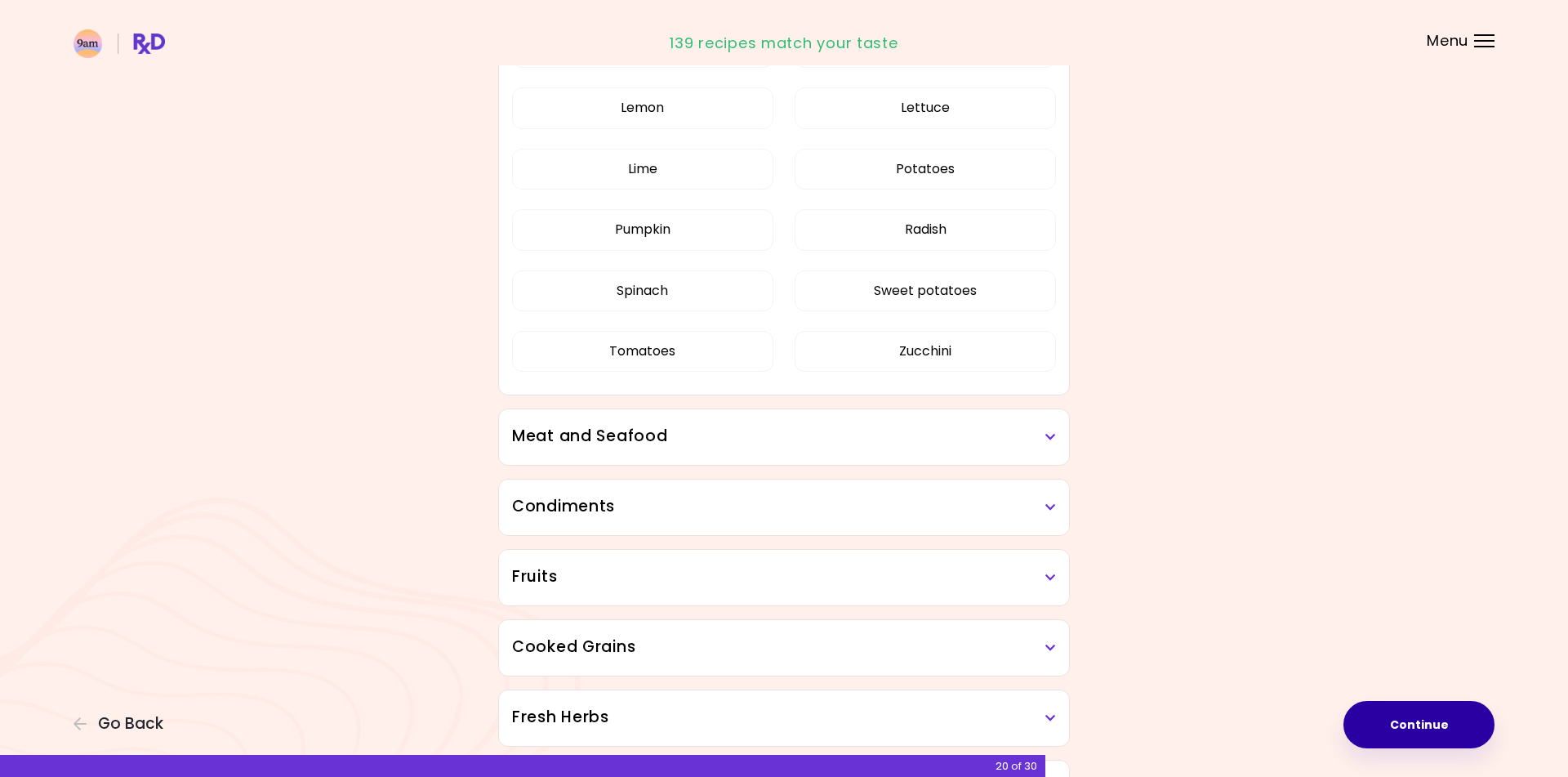
scroll to position [1069, 0]
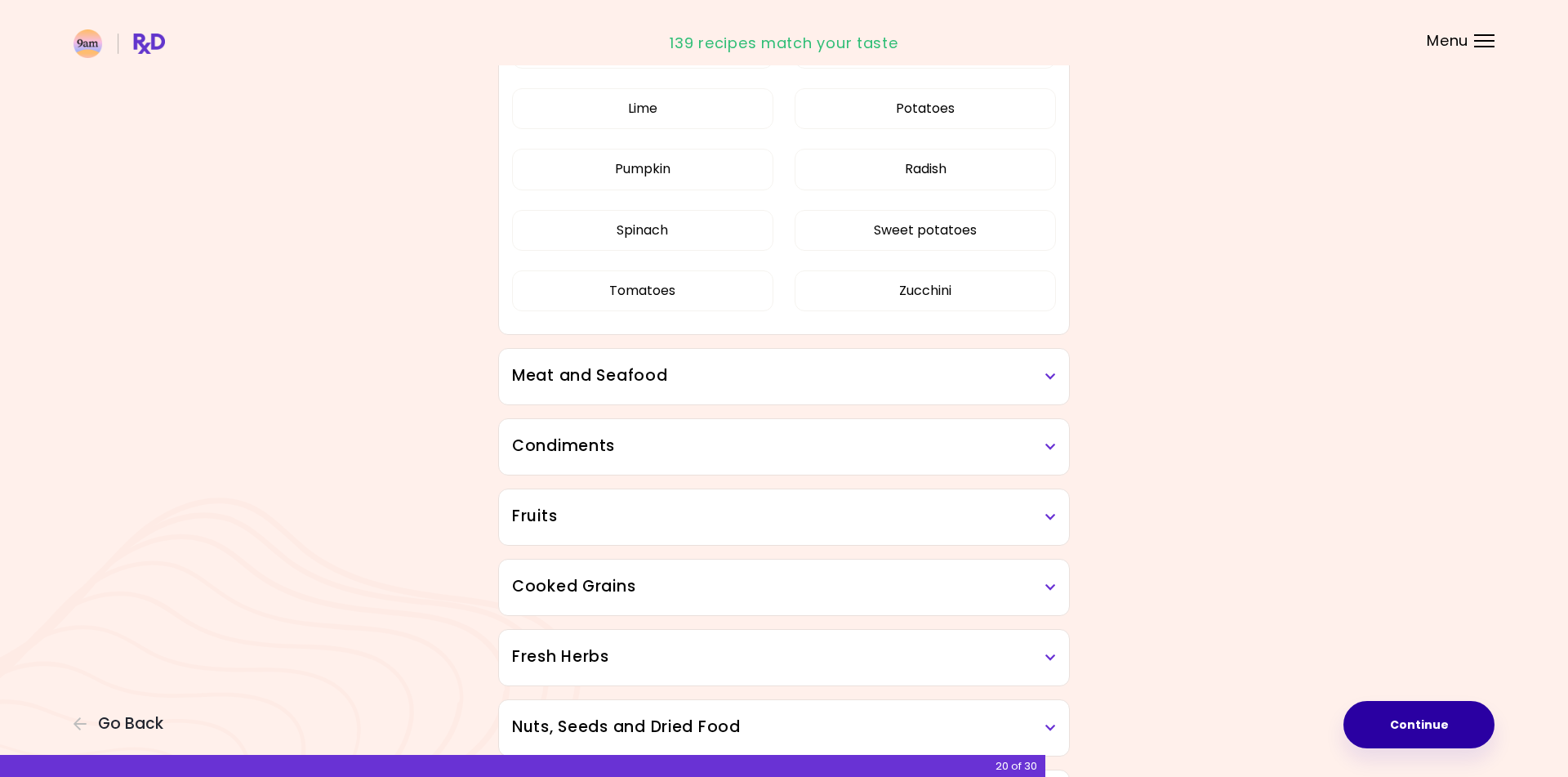
click at [936, 386] on h3 "Meat and Seafood" at bounding box center [784, 376] width 543 height 24
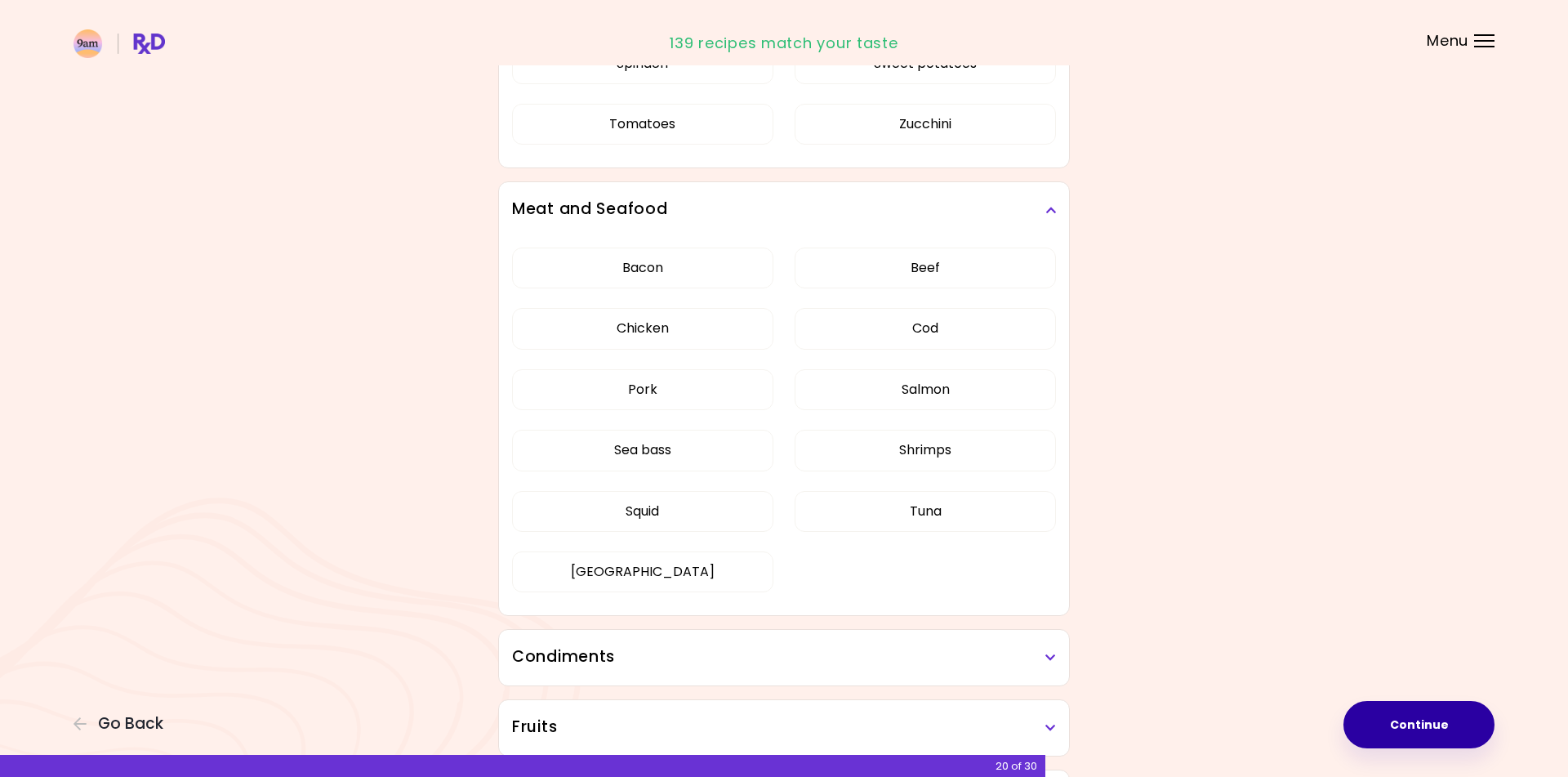
scroll to position [1238, 0]
click at [690, 502] on button "Squid" at bounding box center [642, 509] width 261 height 41
click at [921, 441] on button "Shrimps" at bounding box center [924, 447] width 261 height 41
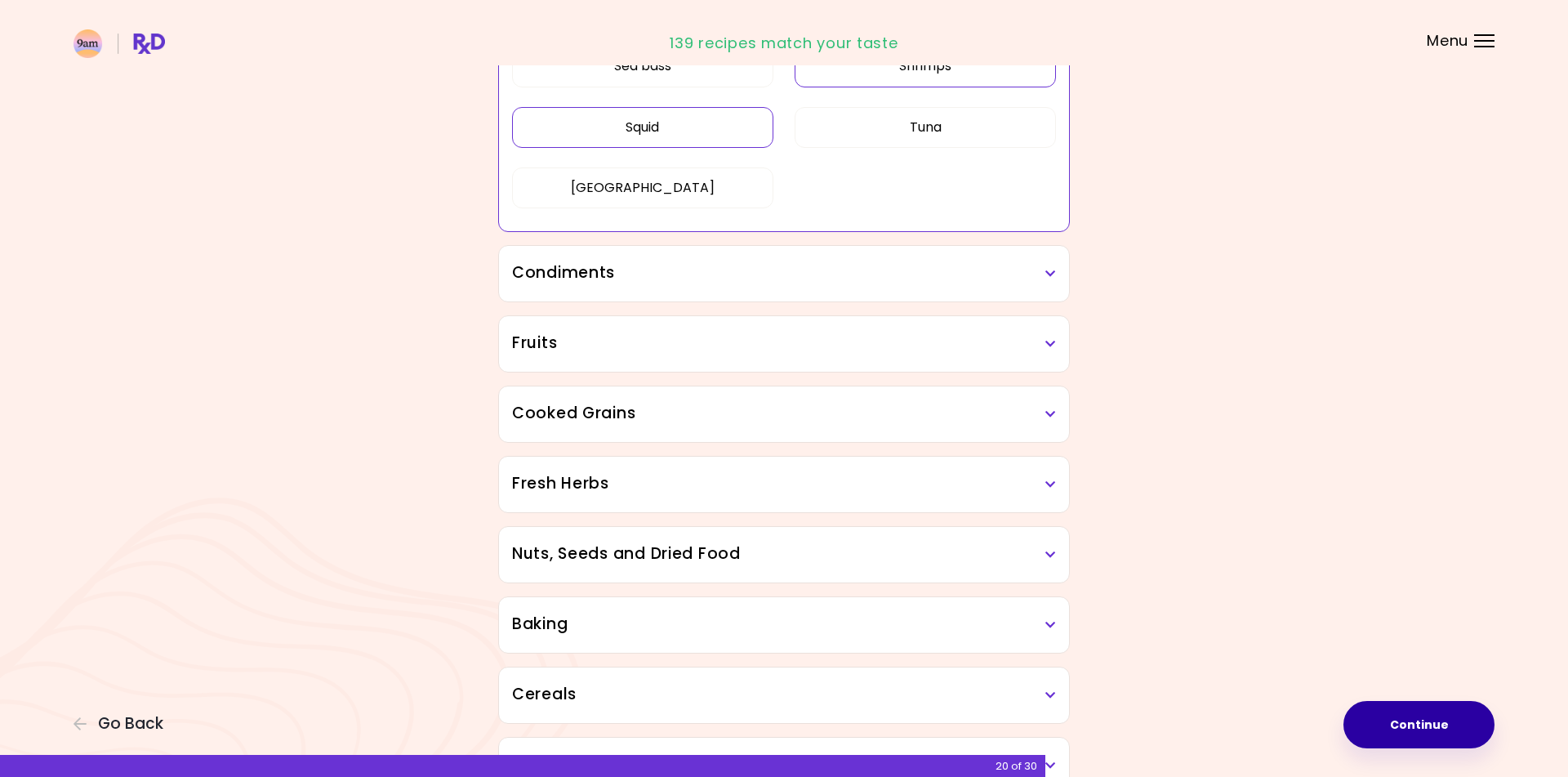
scroll to position [1647, 0]
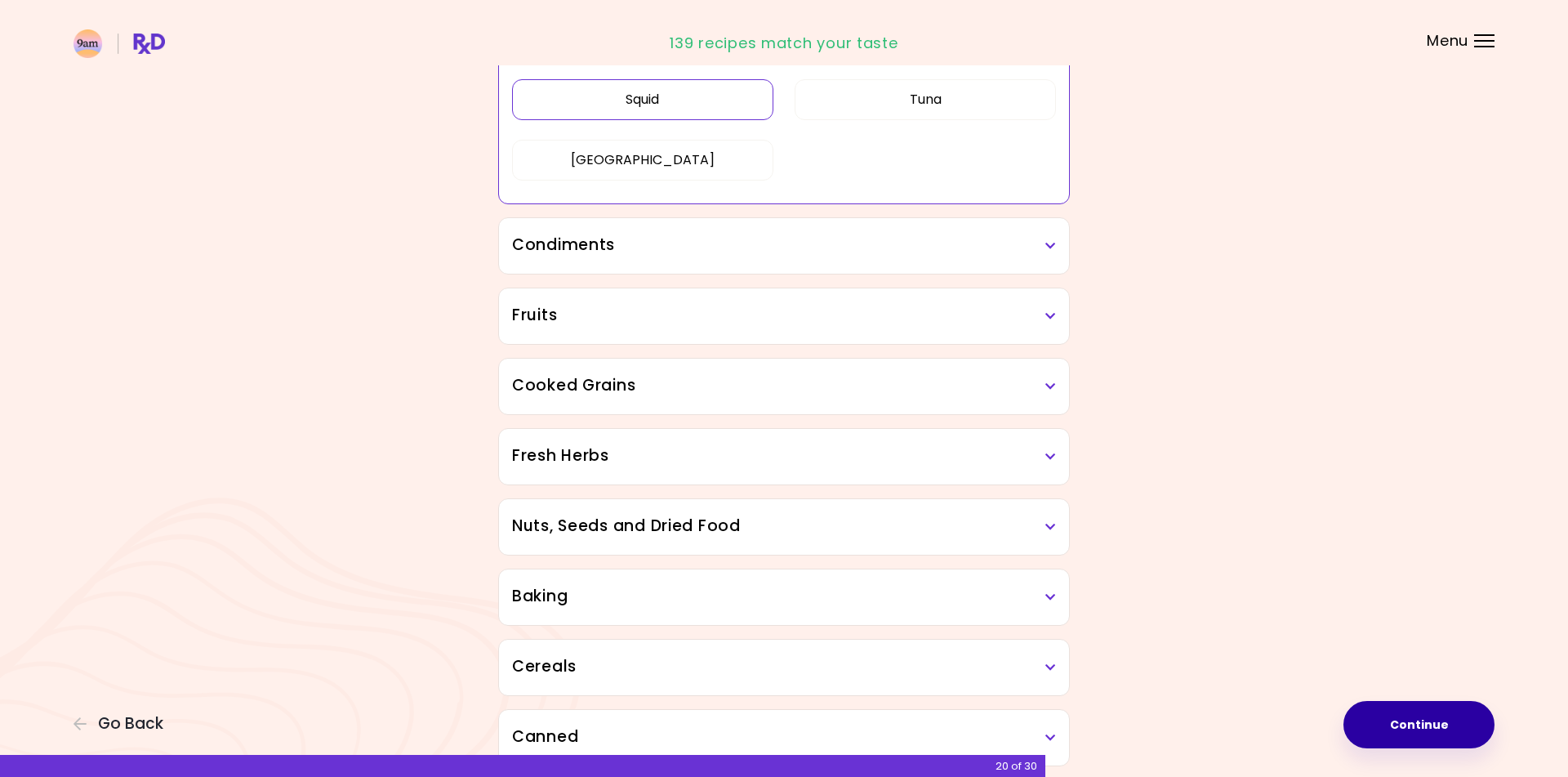
click at [853, 242] on h3 "Condiments" at bounding box center [784, 245] width 543 height 24
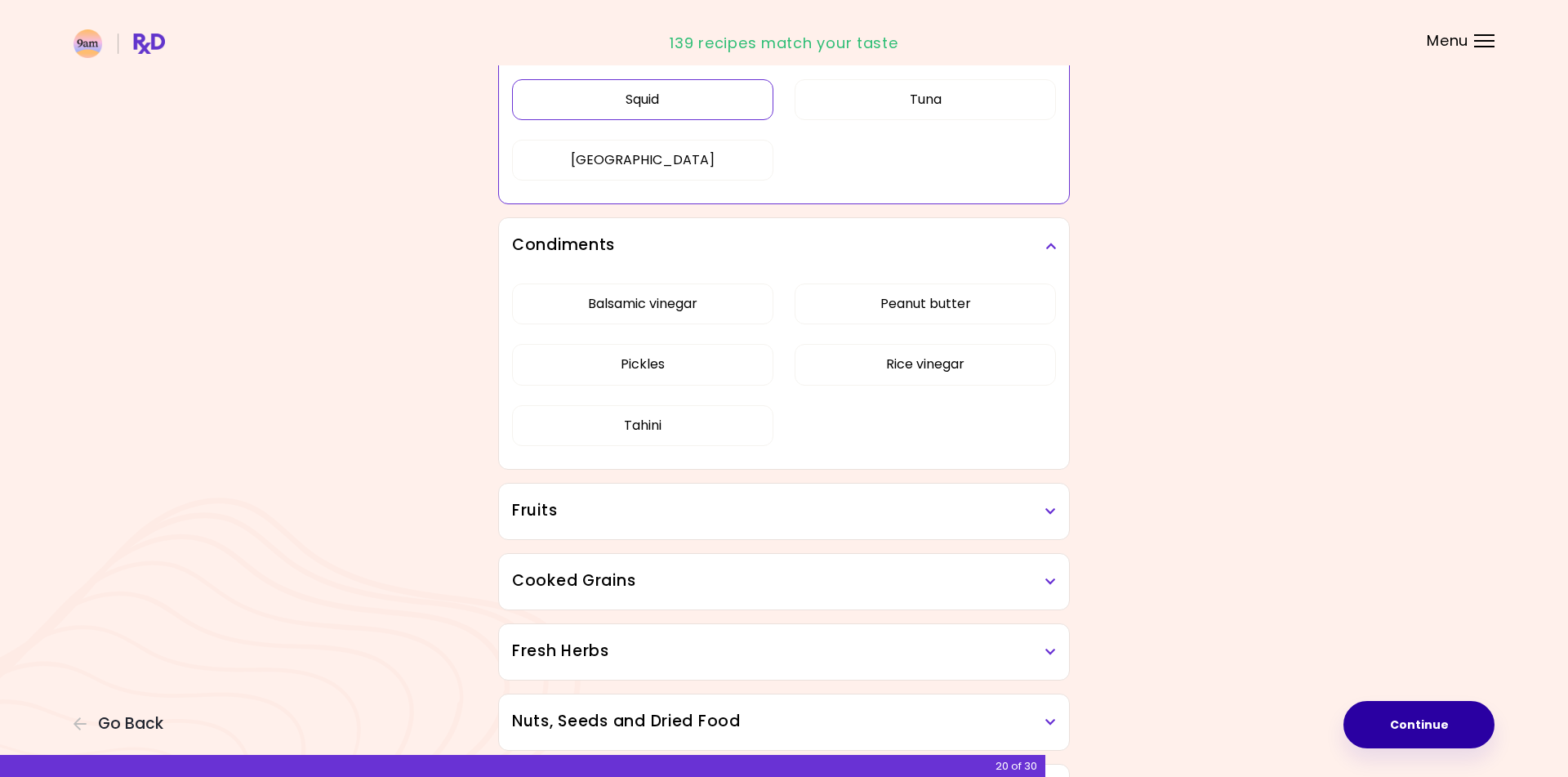
click at [1006, 509] on h3 "Fruits" at bounding box center [784, 510] width 543 height 24
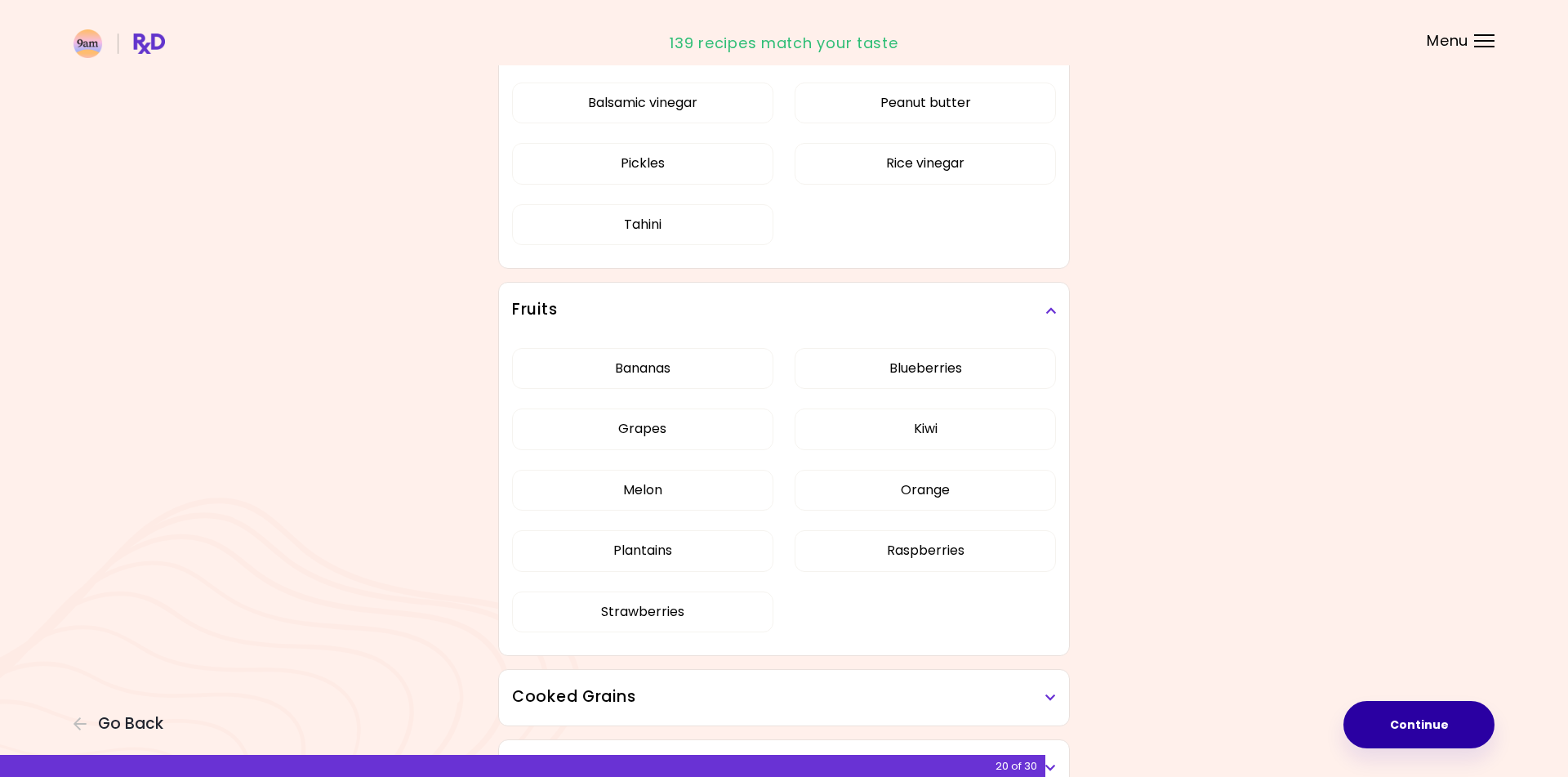
scroll to position [1850, 0]
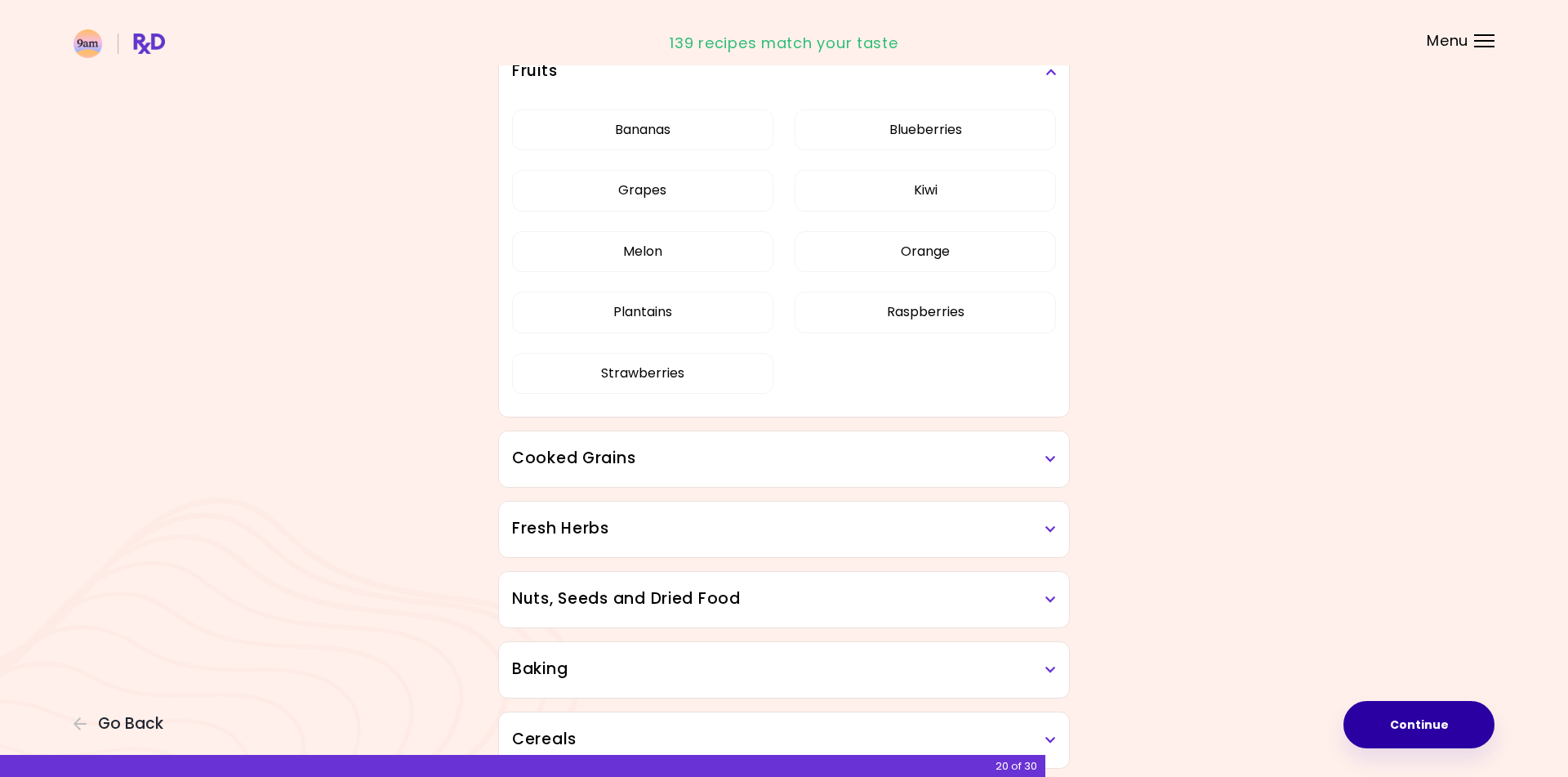
click at [1007, 474] on div "Cooked Grains" at bounding box center [784, 459] width 570 height 56
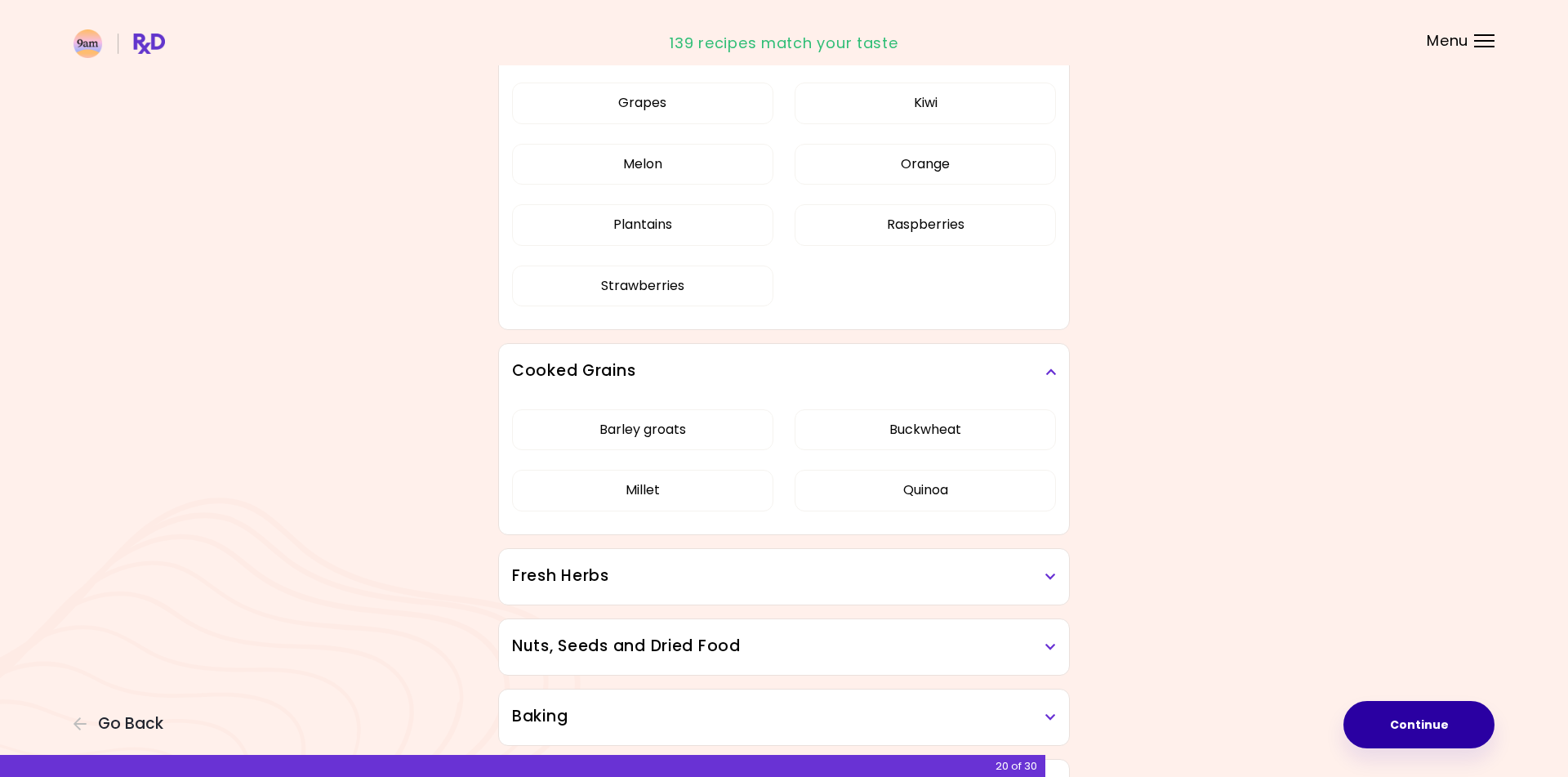
scroll to position [2175, 0]
click at [678, 434] on button "Barley groats" at bounding box center [642, 427] width 261 height 41
click at [917, 493] on button "Quinoa" at bounding box center [924, 489] width 261 height 41
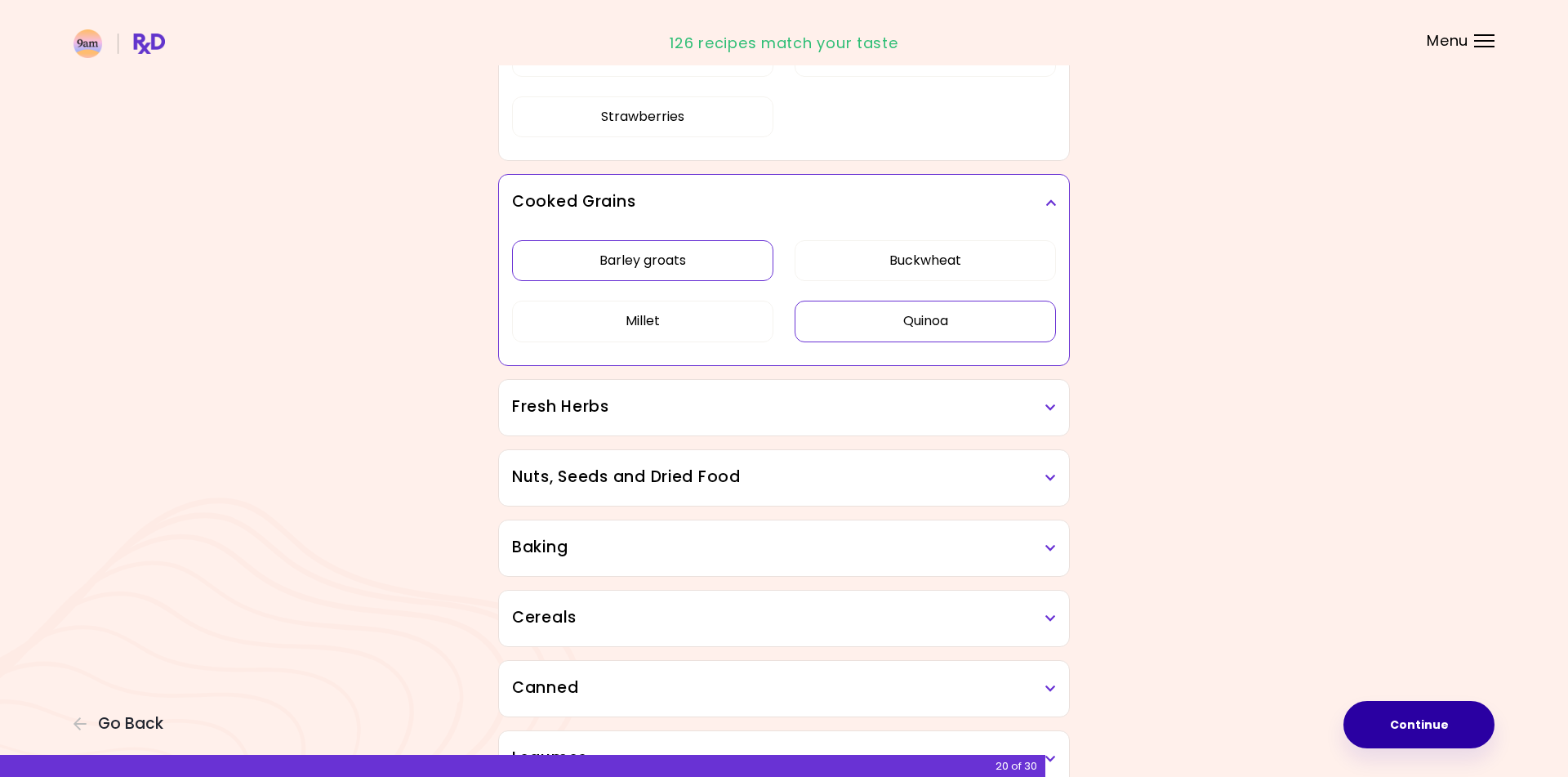
scroll to position [2345, 0]
click at [839, 403] on h3 "Fresh Herbs" at bounding box center [784, 405] width 543 height 24
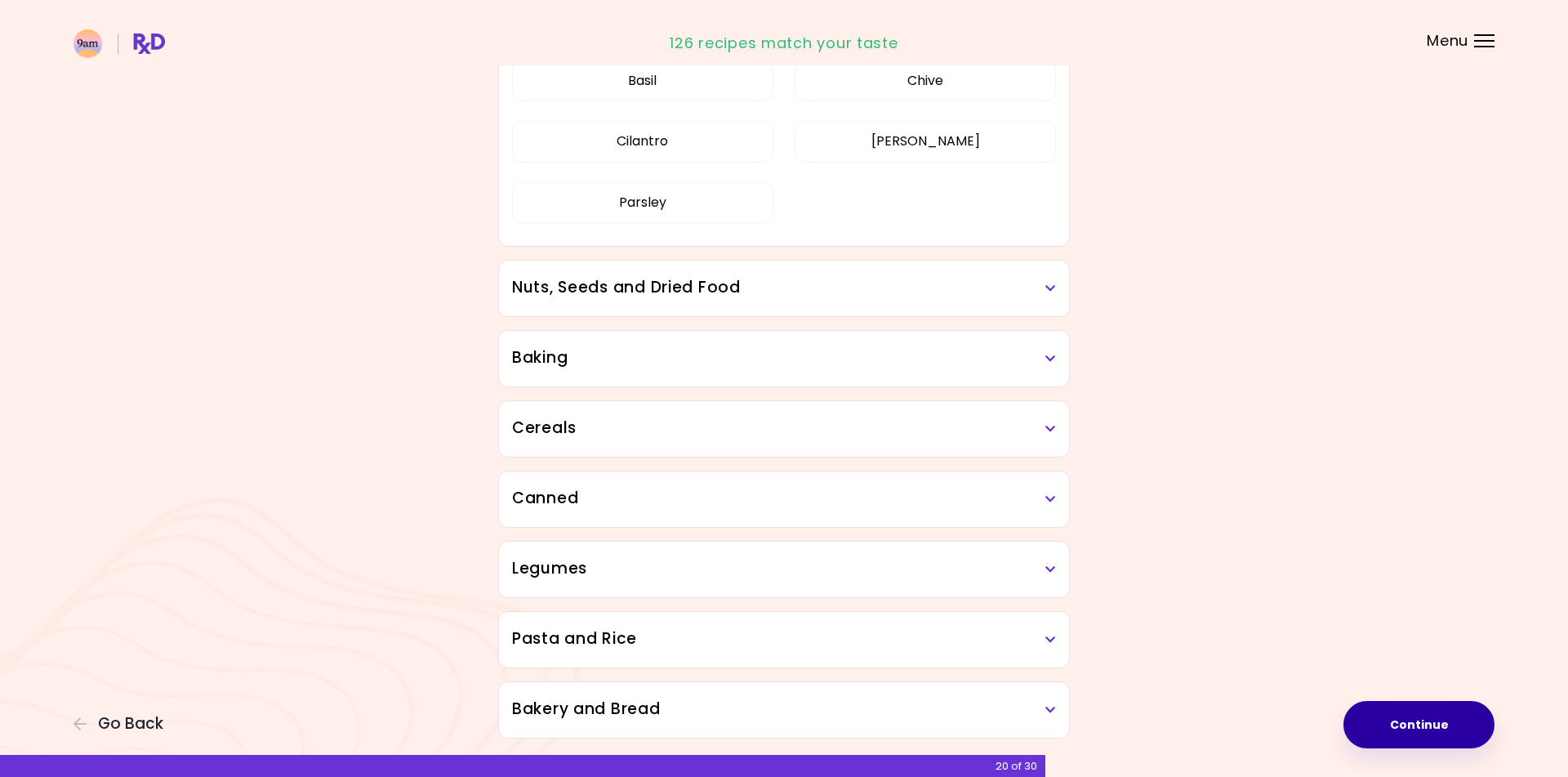
scroll to position [2730, 0]
click at [787, 295] on h3 "Nuts, Seeds and Dried Food" at bounding box center [784, 285] width 543 height 24
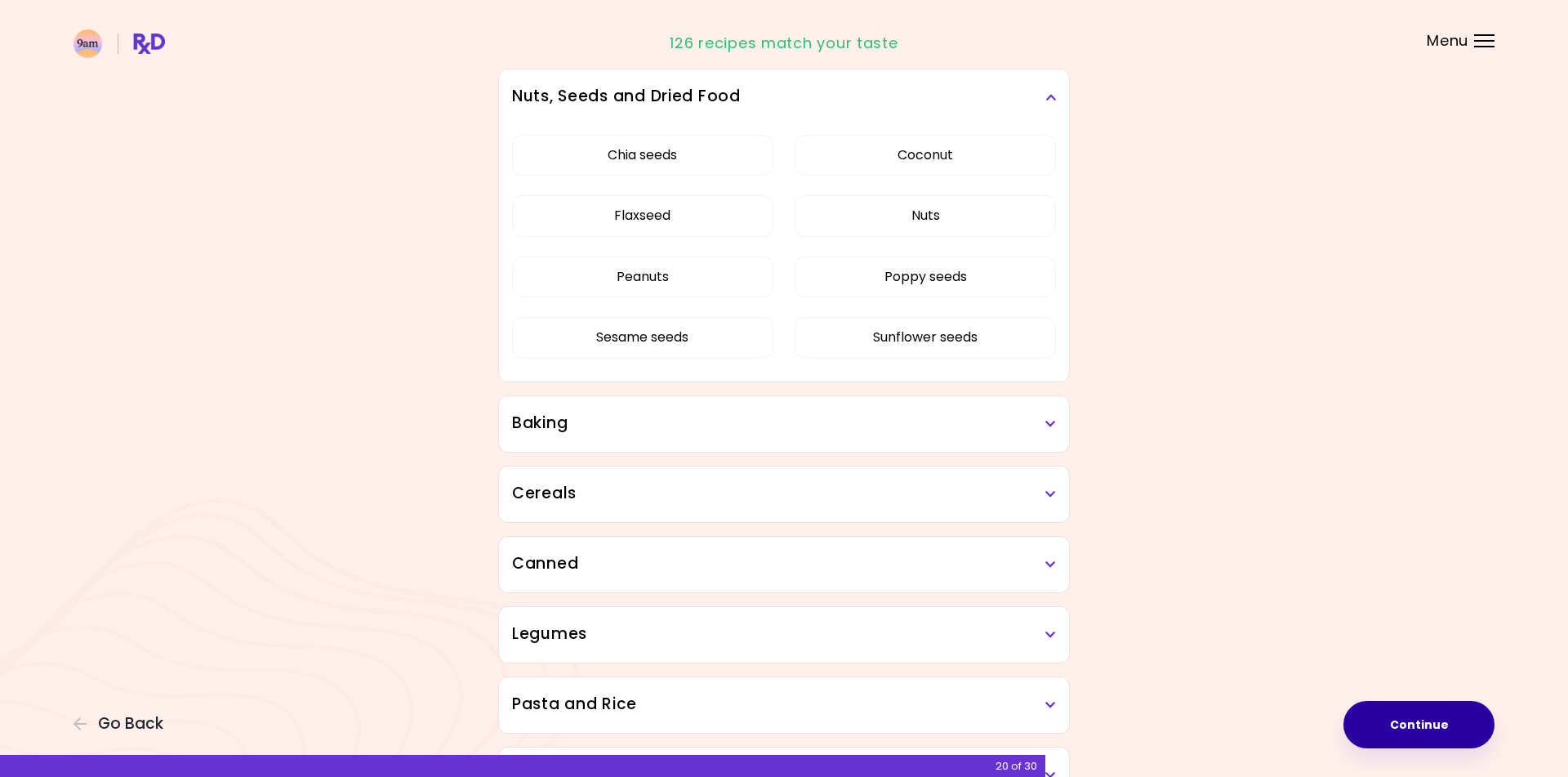
scroll to position [2924, 0]
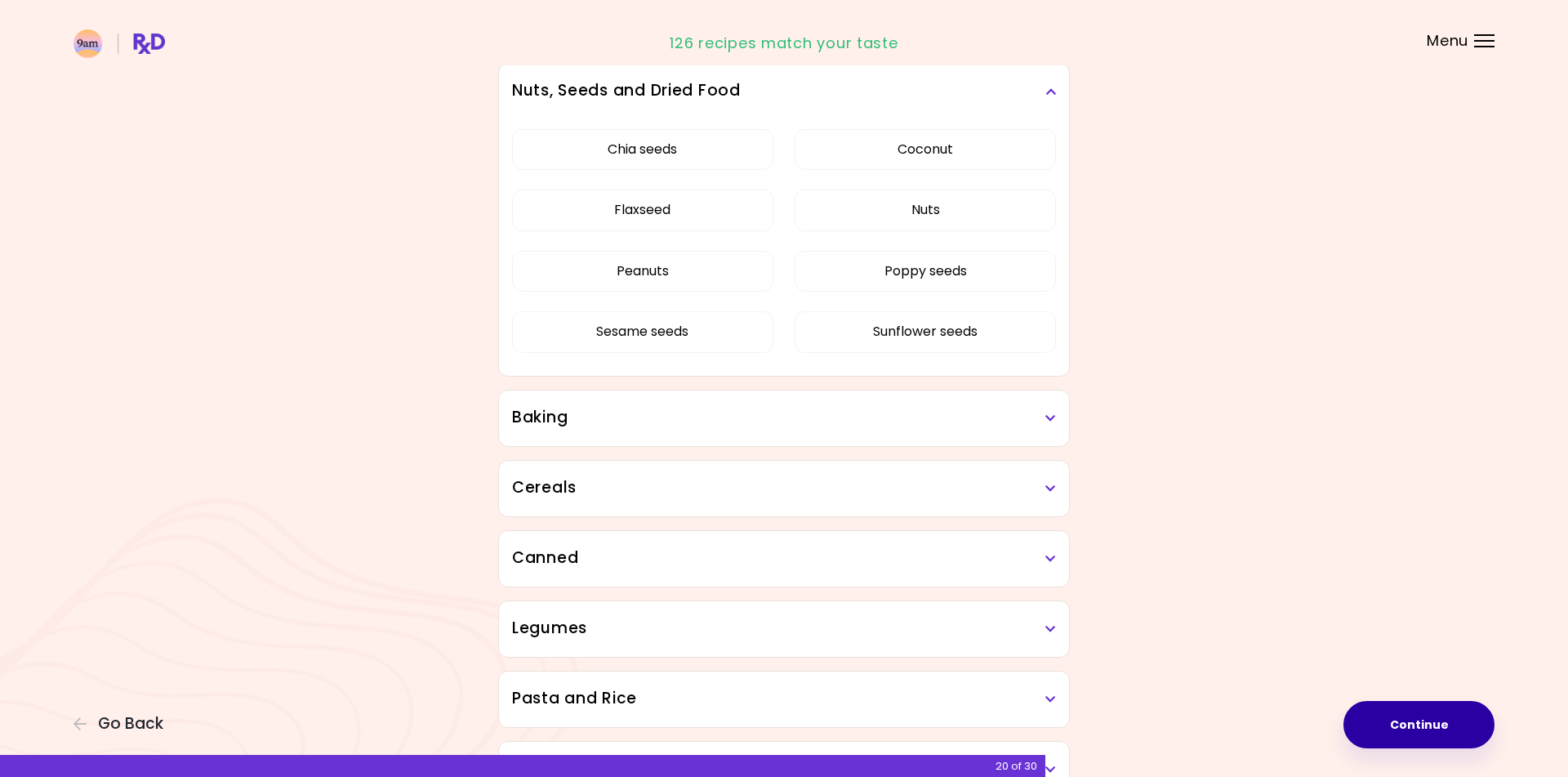
click at [675, 428] on h3 "Baking" at bounding box center [784, 418] width 543 height 24
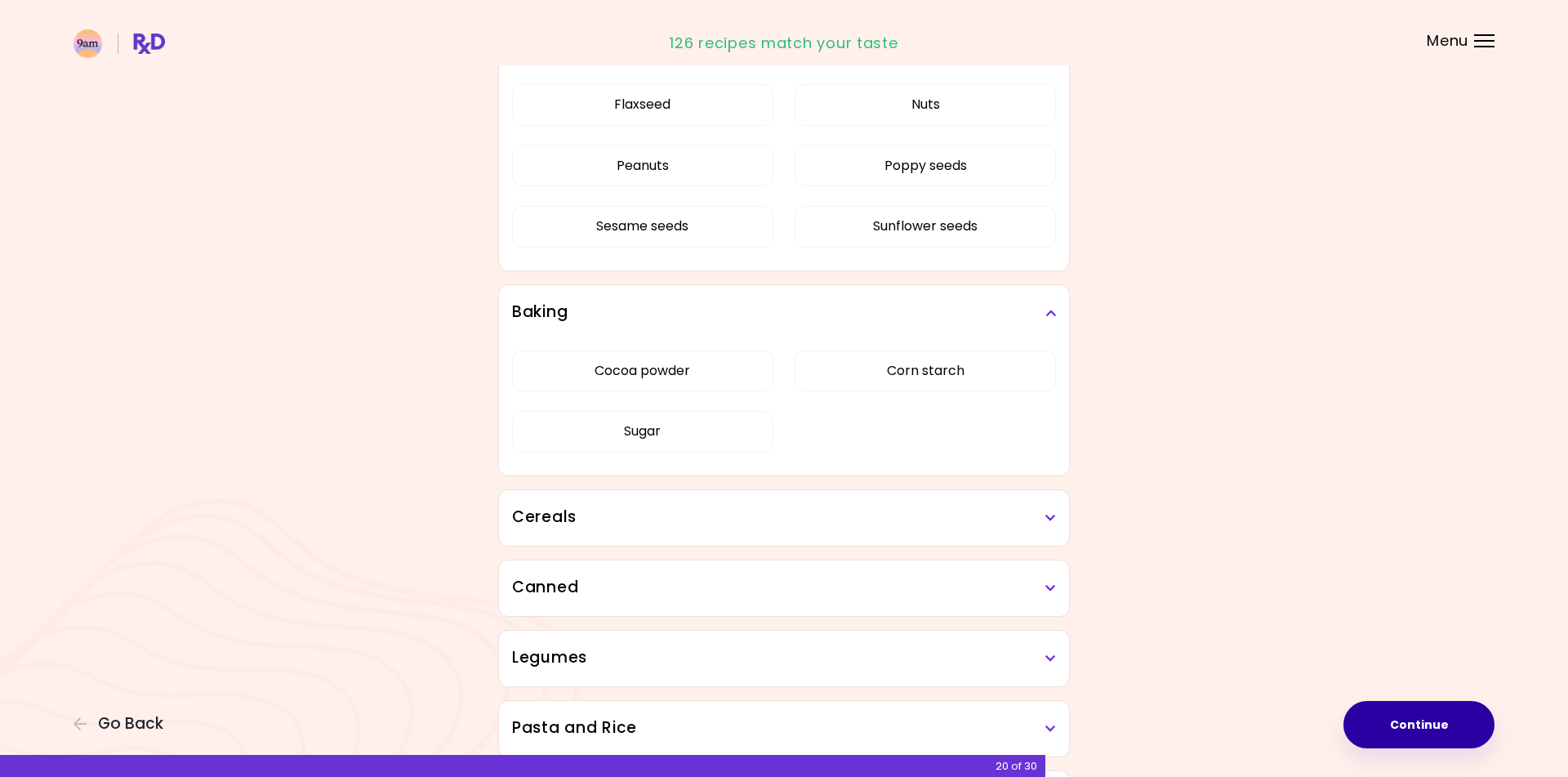
scroll to position [3055, 0]
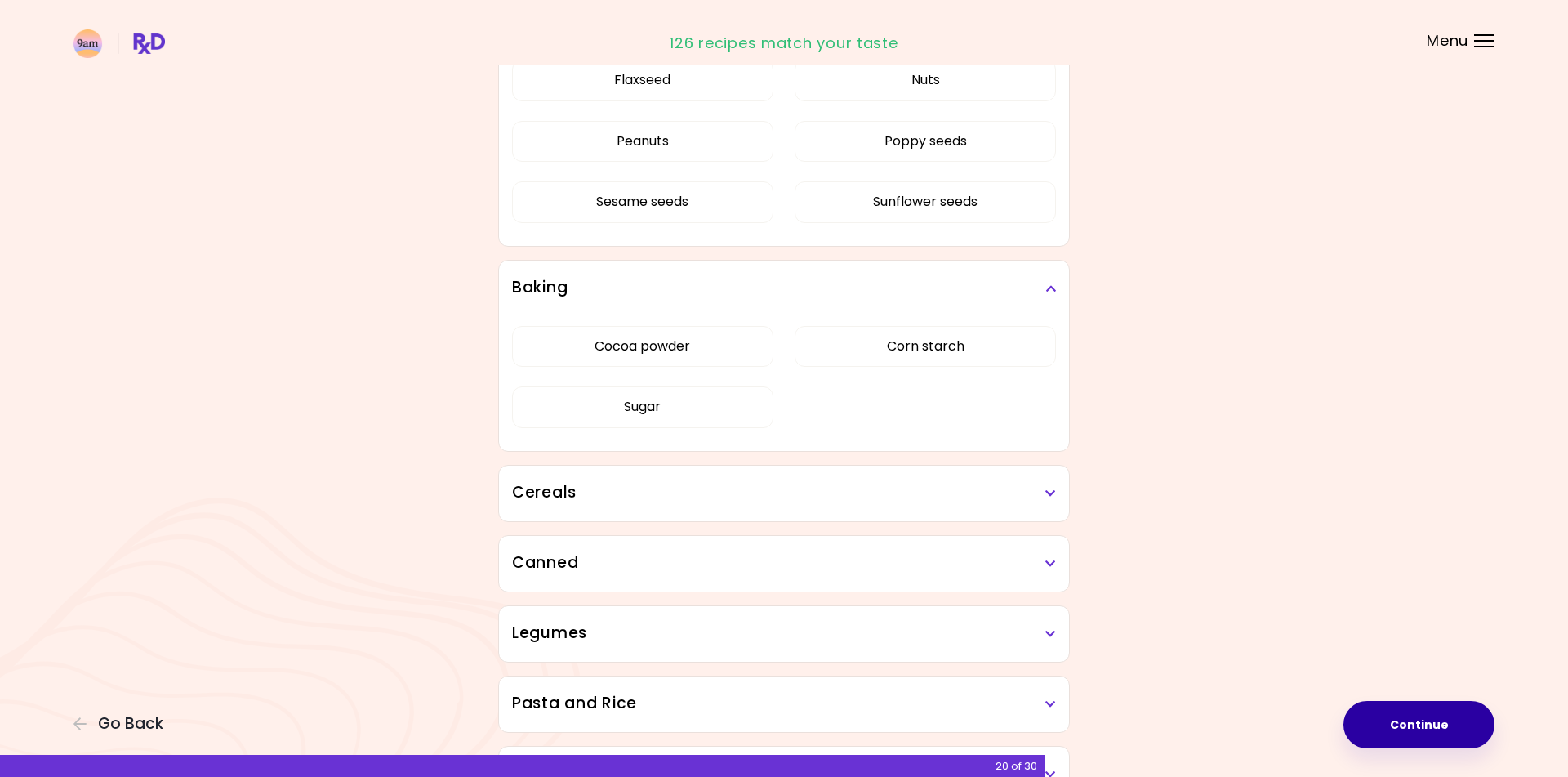
click at [618, 500] on h3 "Cereals" at bounding box center [784, 493] width 543 height 24
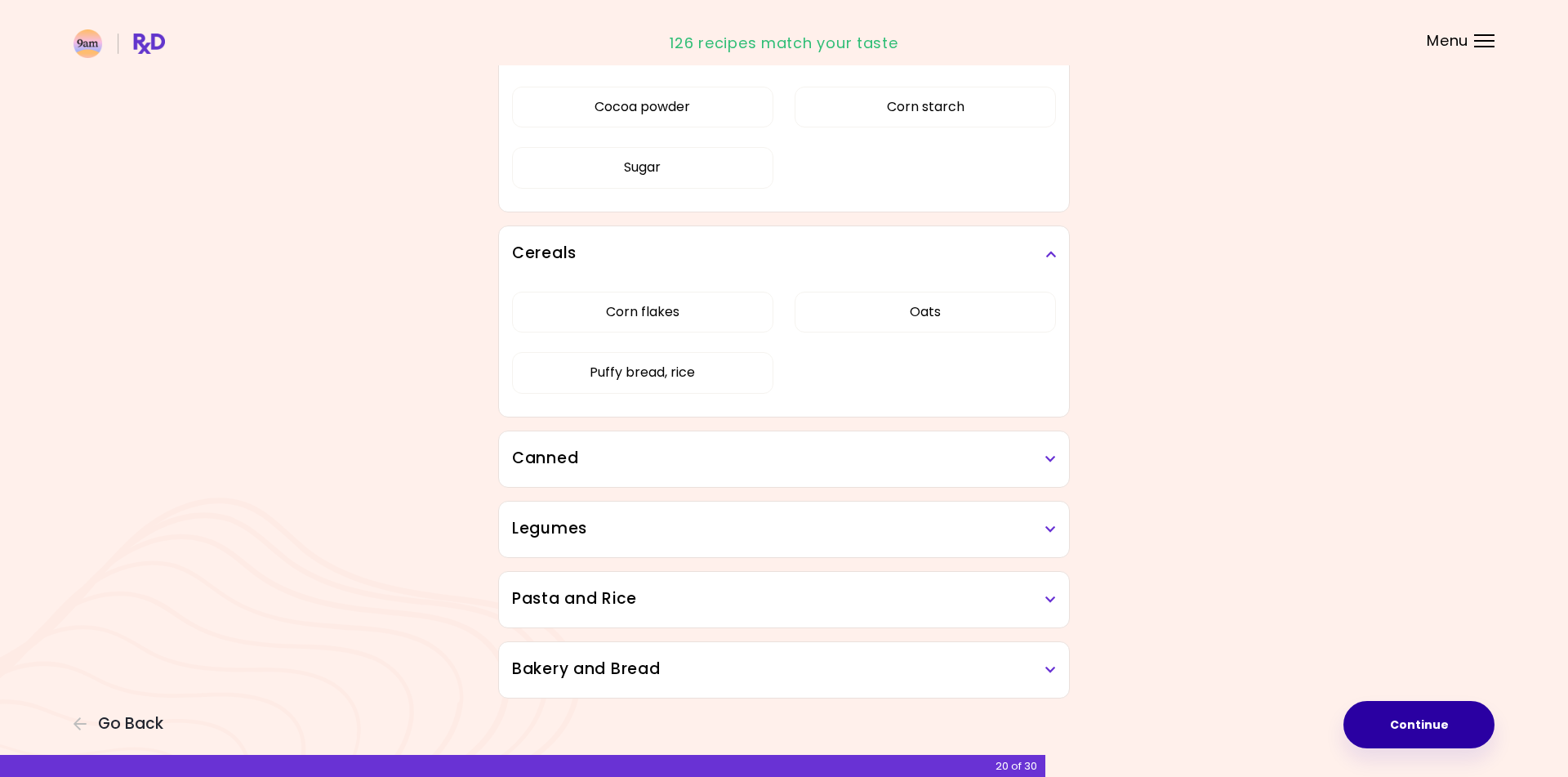
scroll to position [3306, 0]
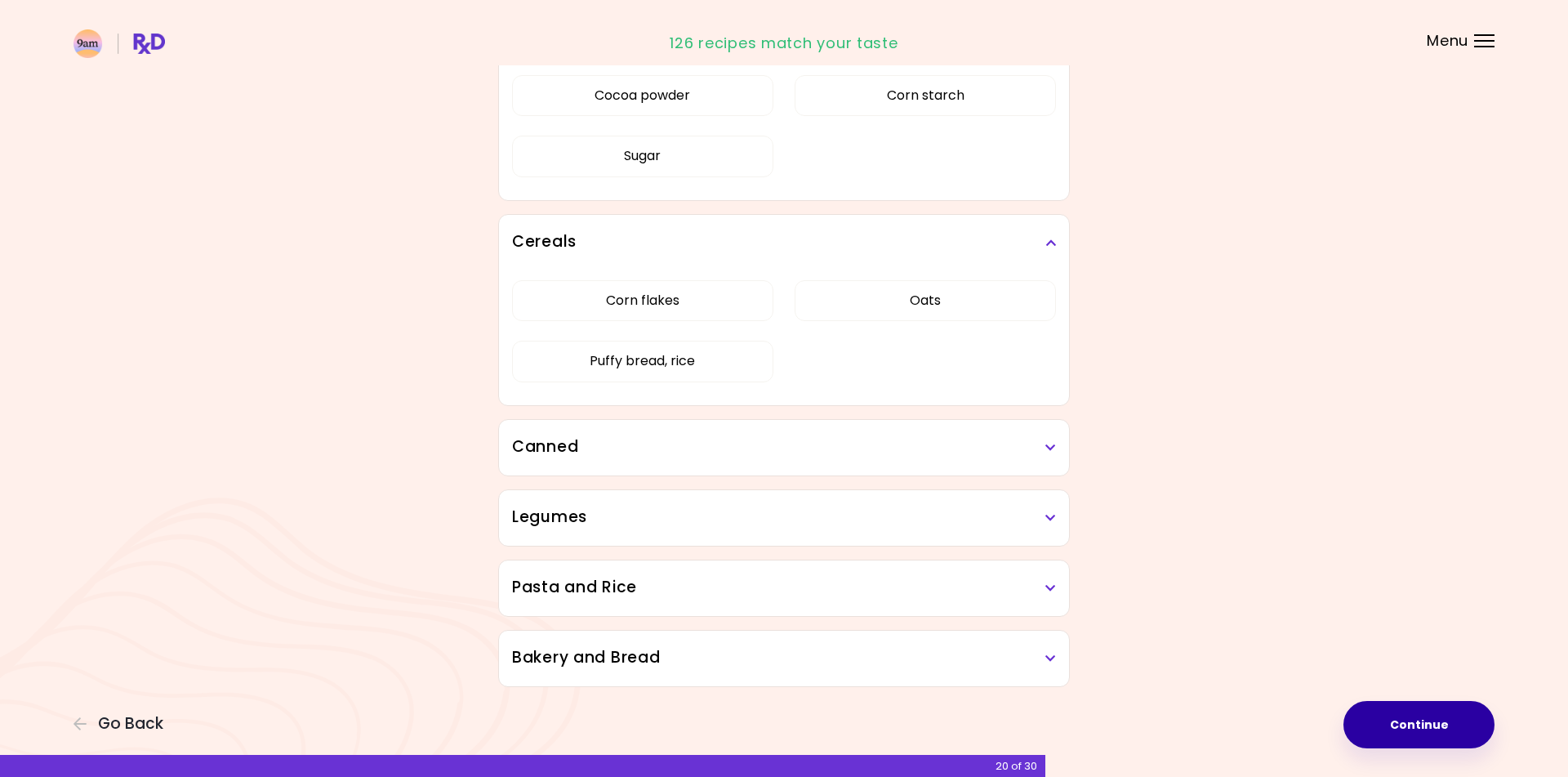
drag, startPoint x: 971, startPoint y: 315, endPoint x: 956, endPoint y: 349, distance: 37.2
click at [971, 315] on button "Oats" at bounding box center [924, 301] width 261 height 41
click at [803, 458] on div "Canned" at bounding box center [784, 447] width 570 height 56
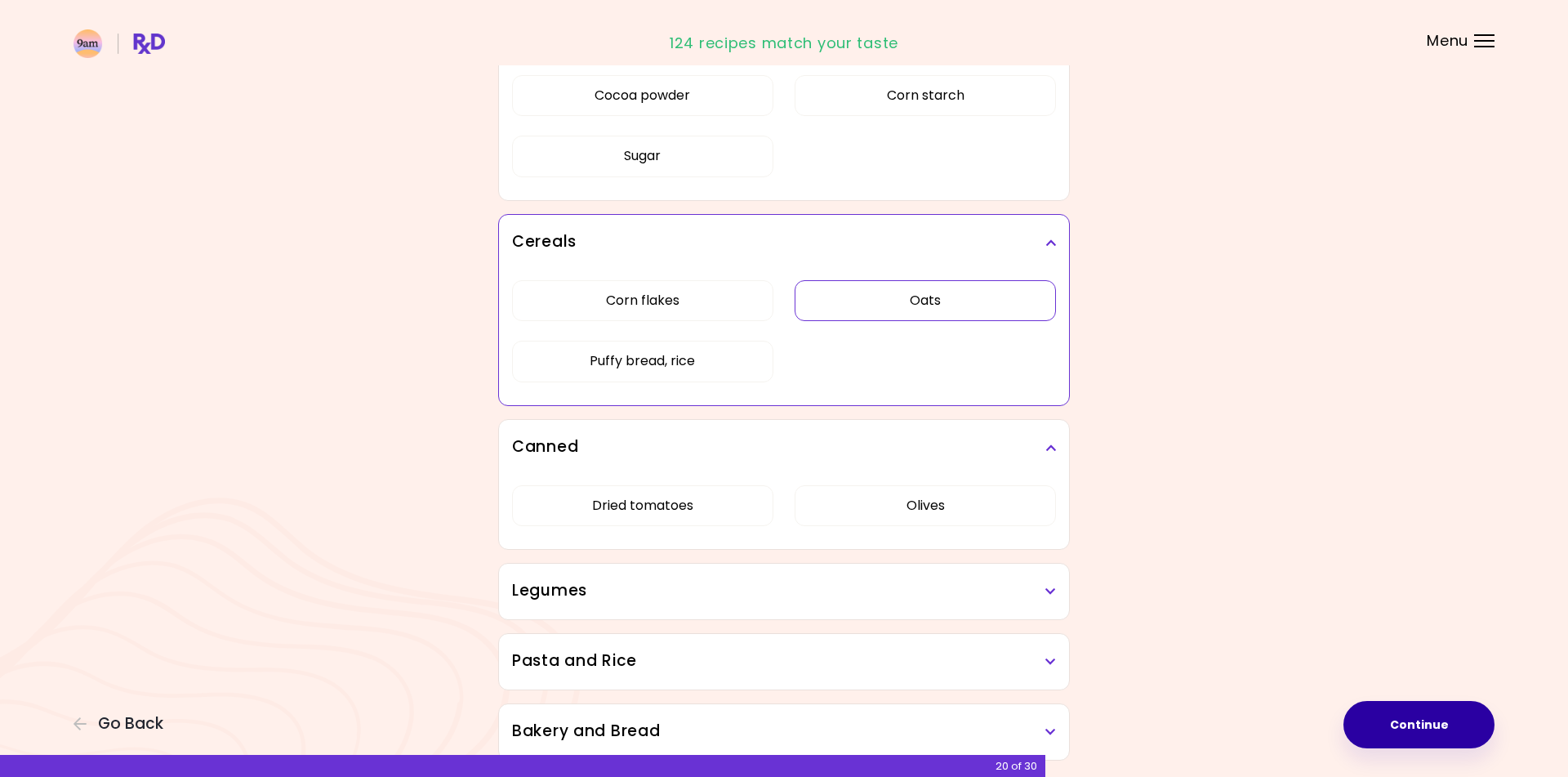
click at [669, 604] on div "Legumes" at bounding box center [784, 592] width 570 height 56
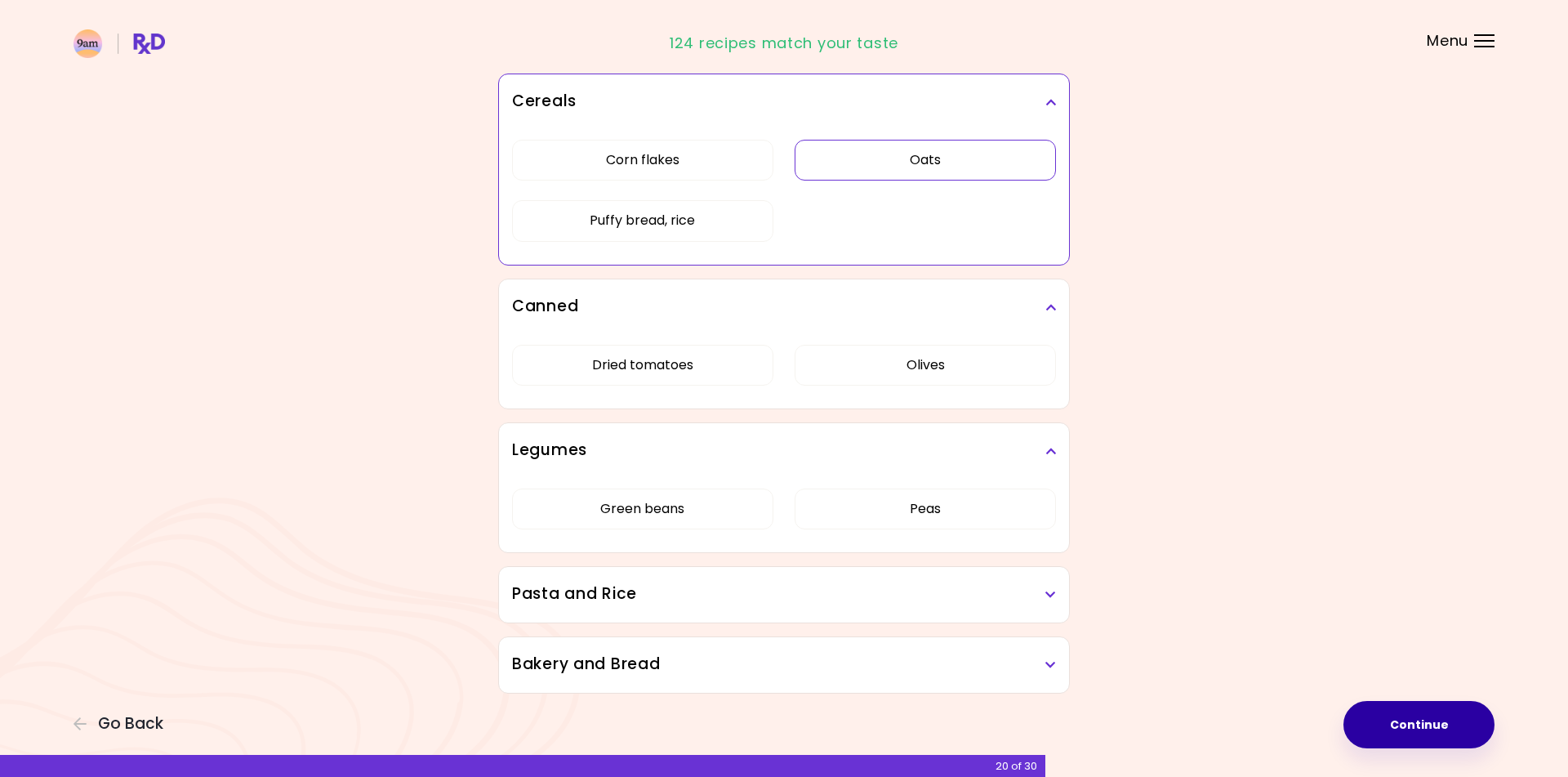
scroll to position [3452, 0]
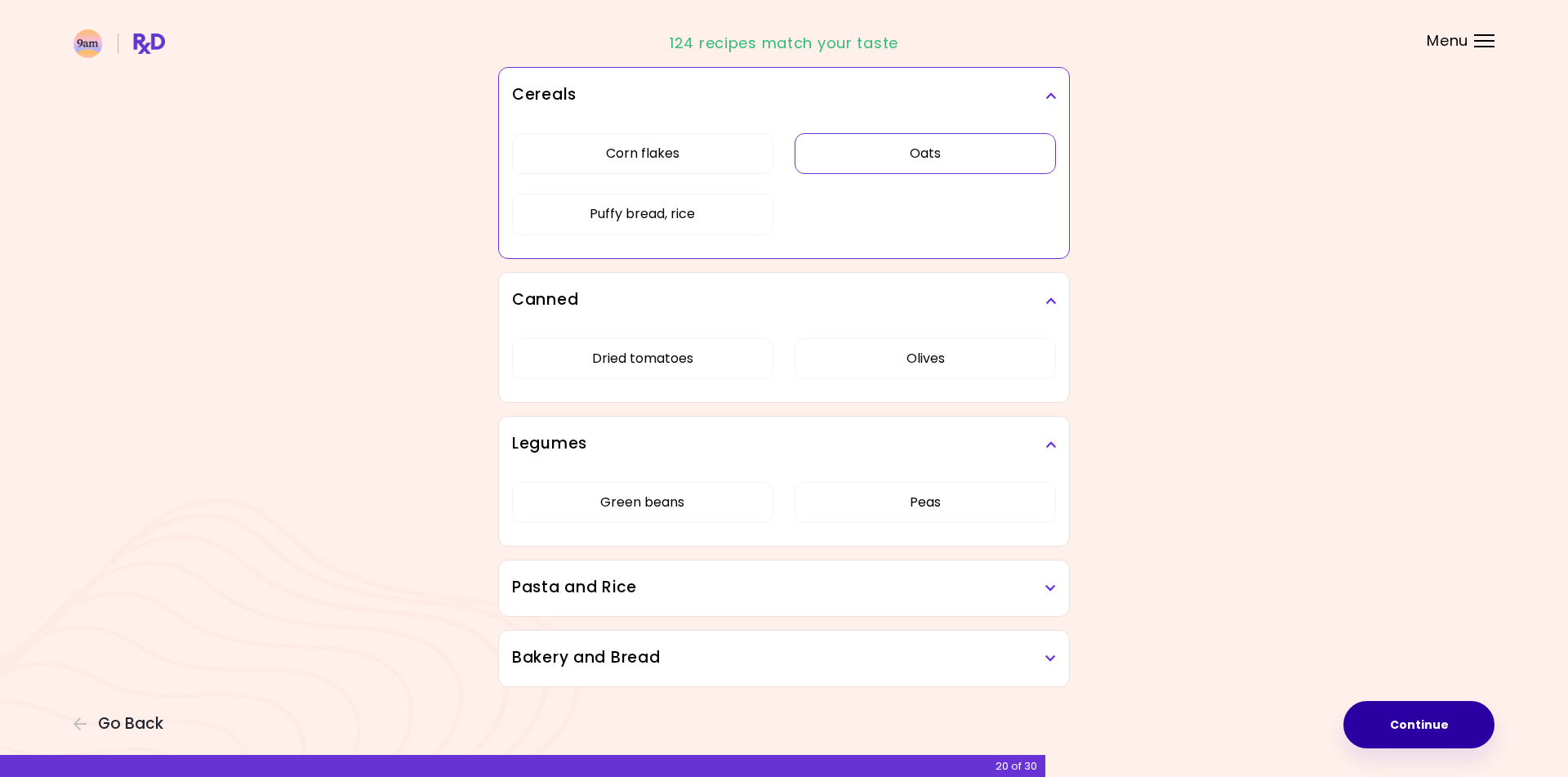
click at [676, 604] on div "Pasta and Rice" at bounding box center [784, 588] width 570 height 56
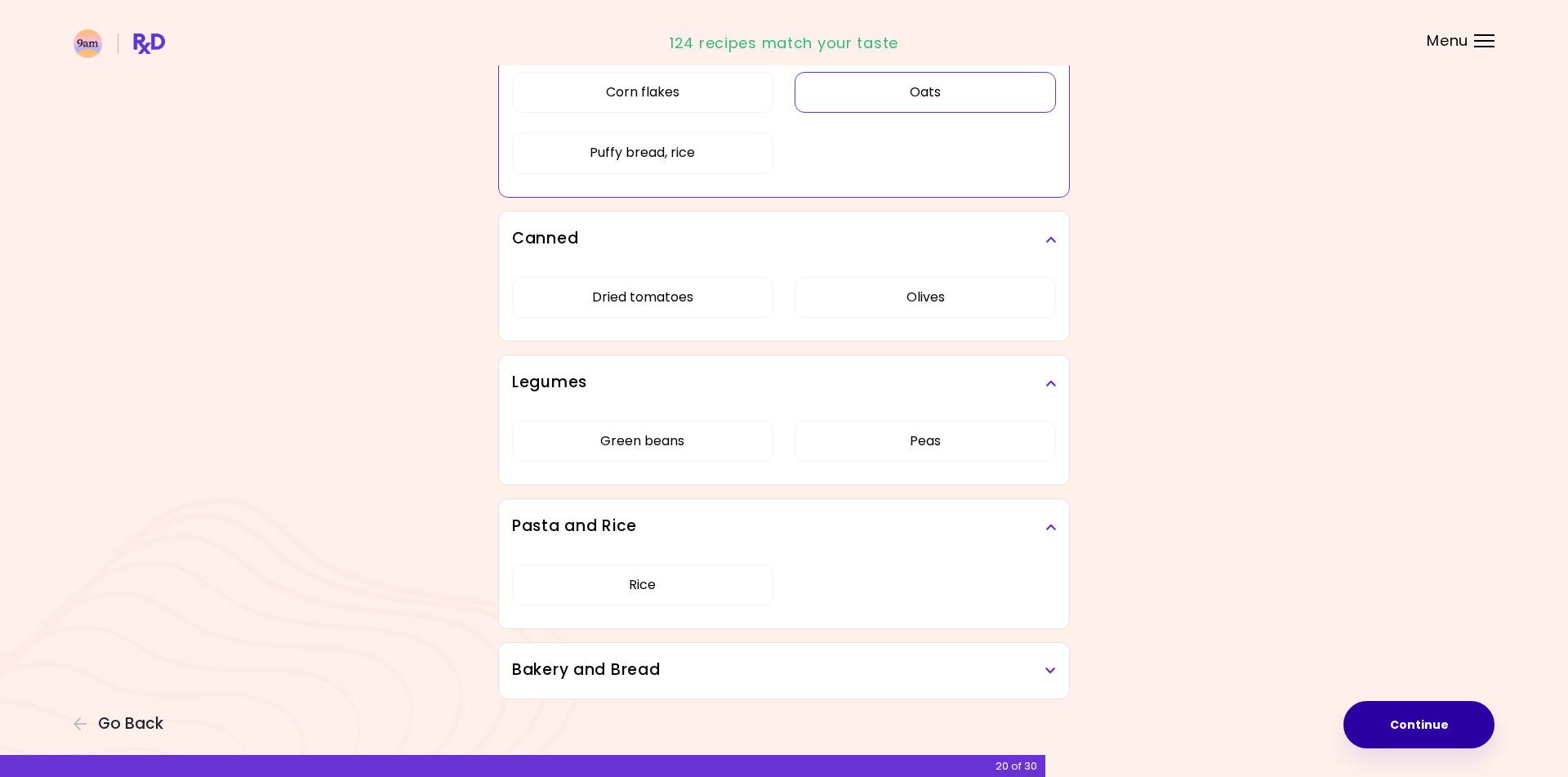
scroll to position [3526, 0]
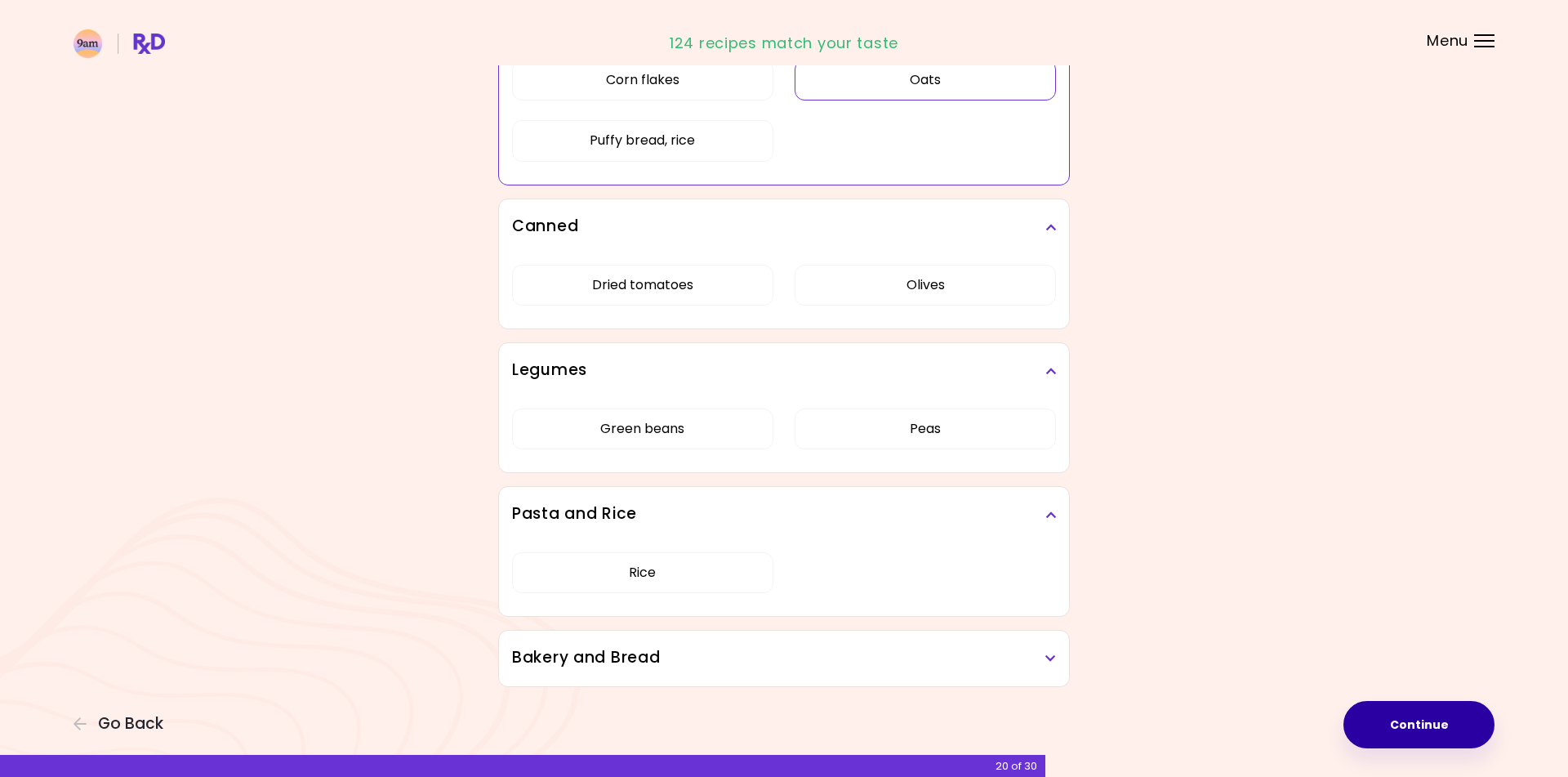
click at [668, 656] on h3 "Bakery and Bread" at bounding box center [784, 657] width 543 height 24
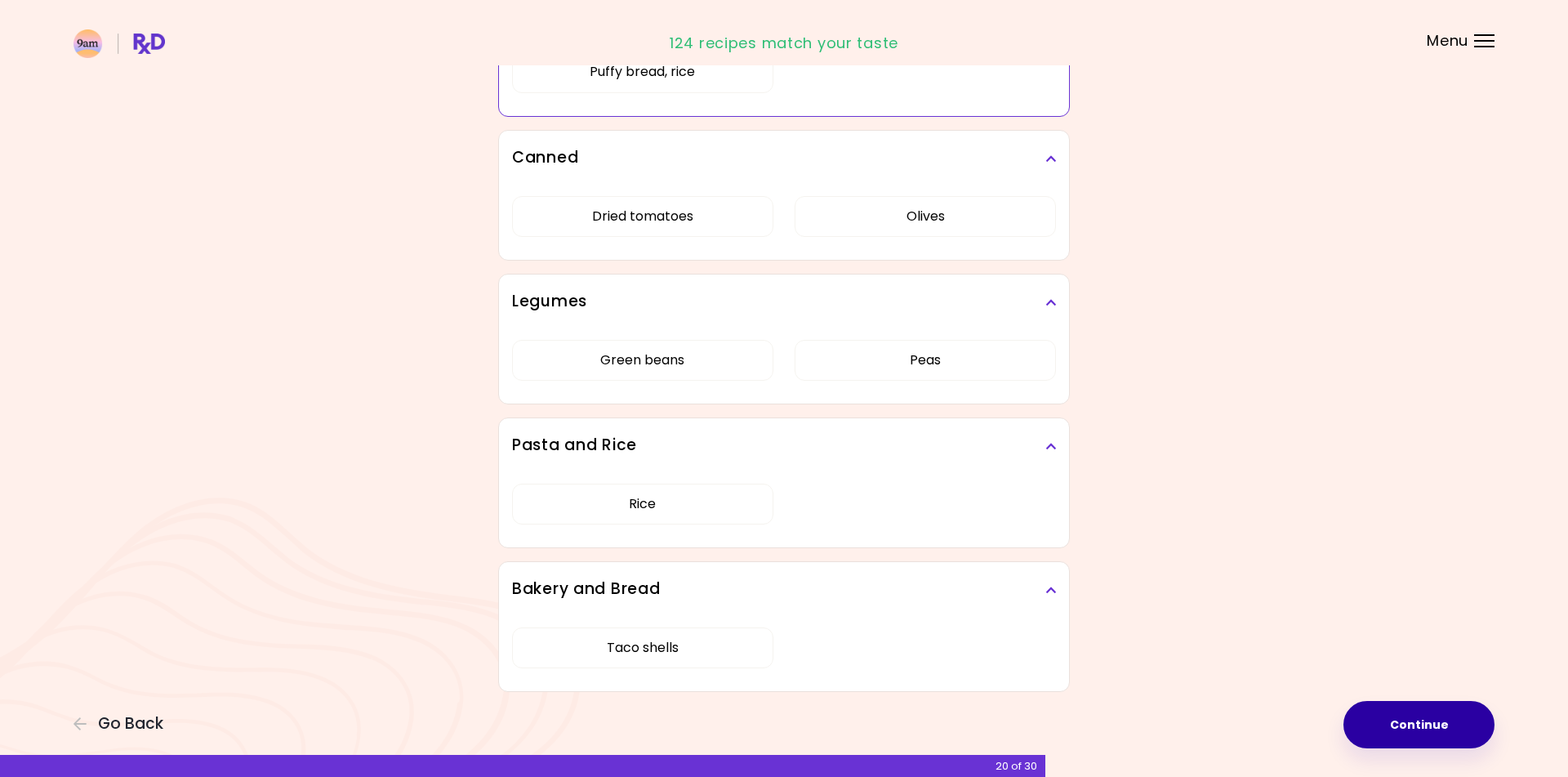
scroll to position [3599, 0]
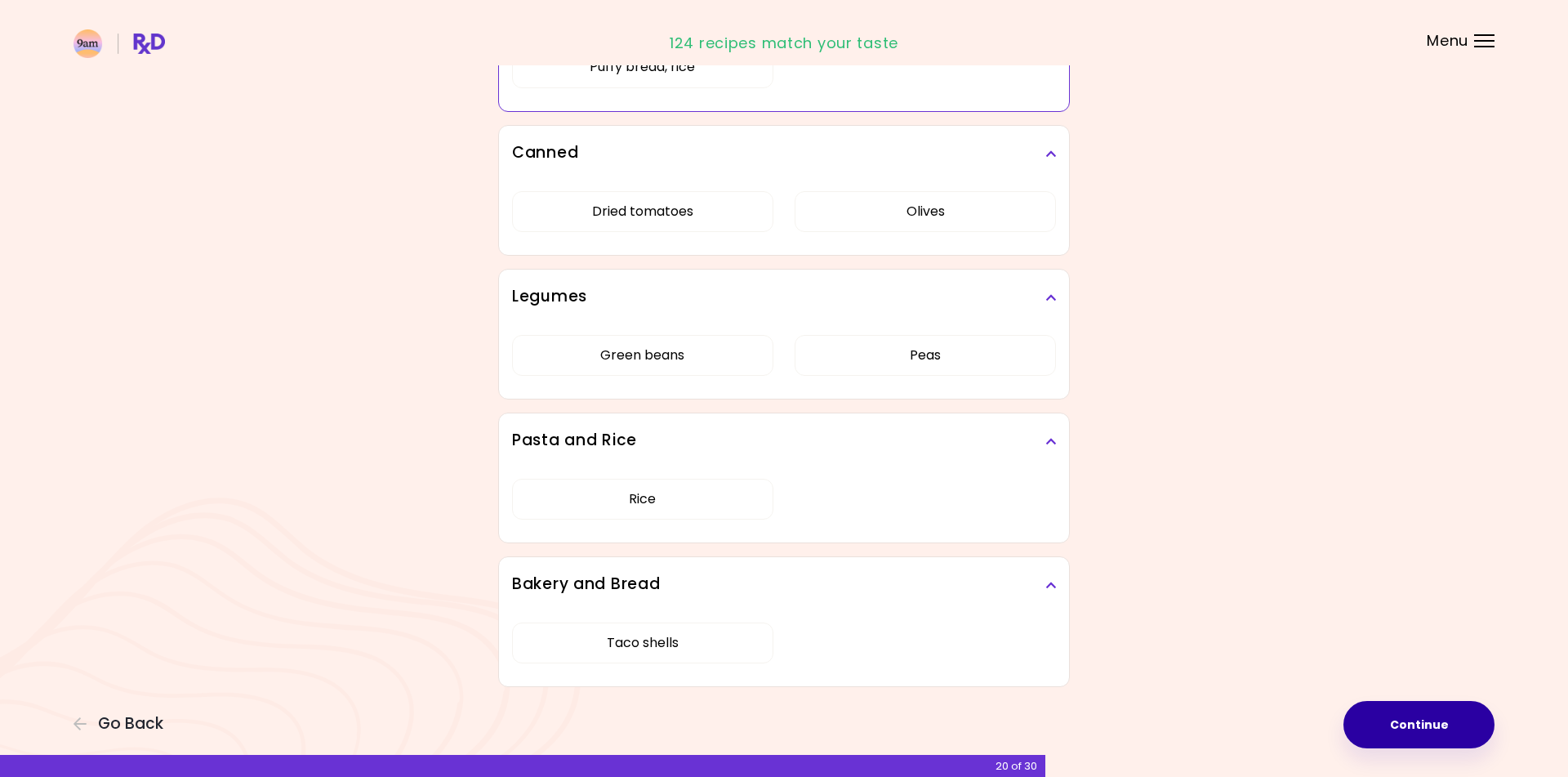
click at [1438, 726] on button "Continue" at bounding box center [1418, 725] width 151 height 47
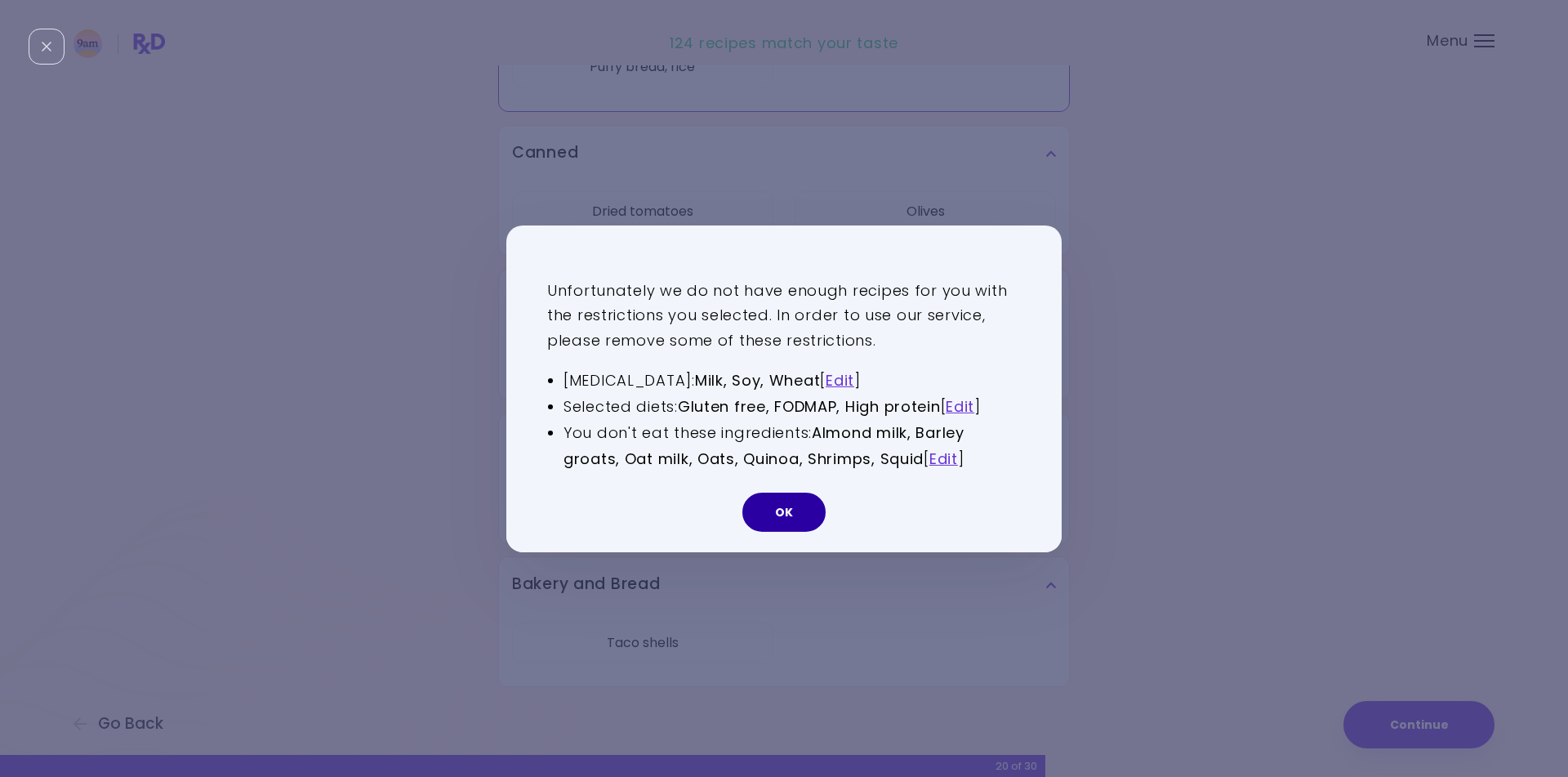
click at [787, 521] on button "OK" at bounding box center [784, 512] width 83 height 39
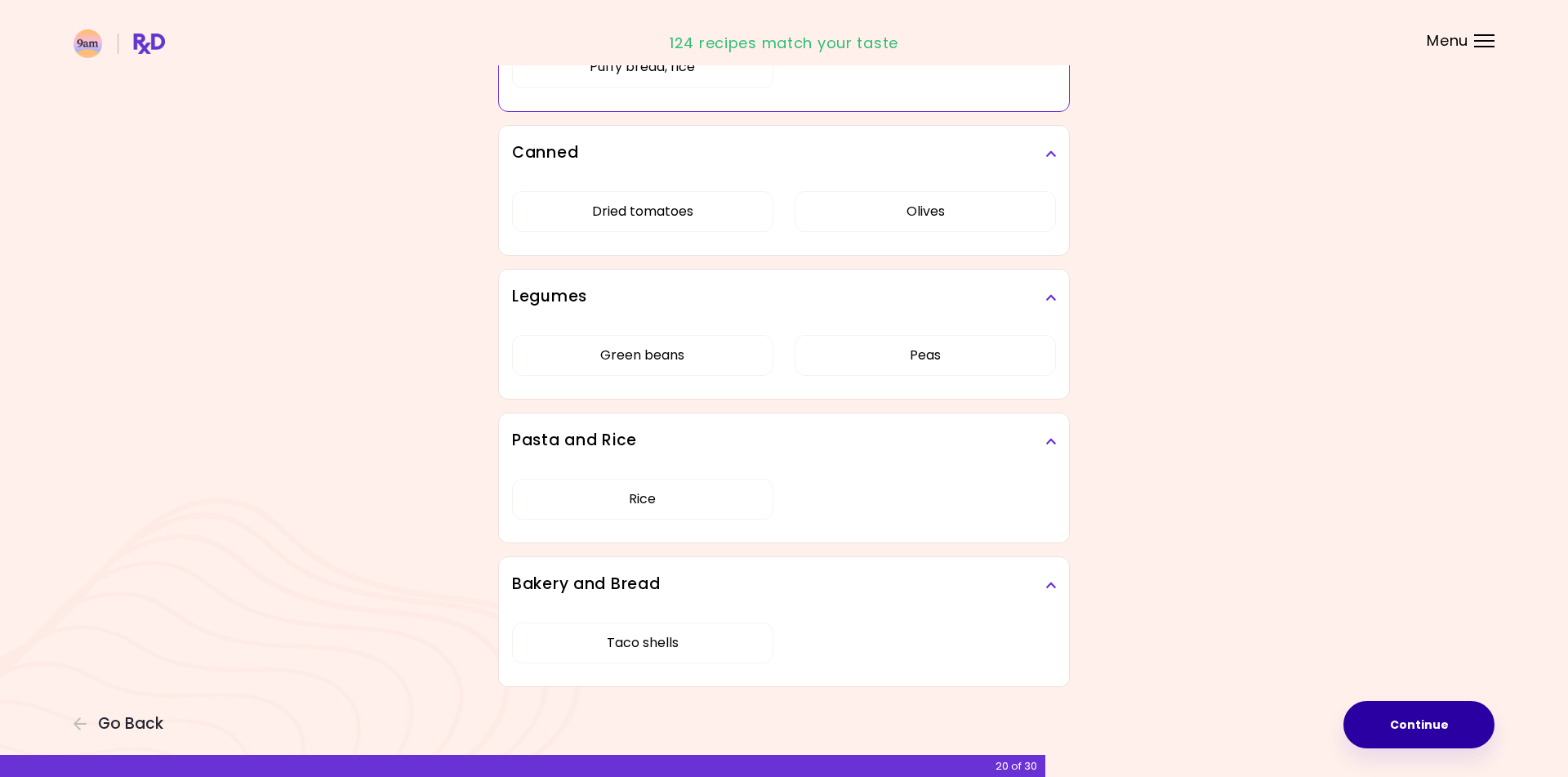
click at [1396, 718] on button "Continue" at bounding box center [1418, 725] width 151 height 47
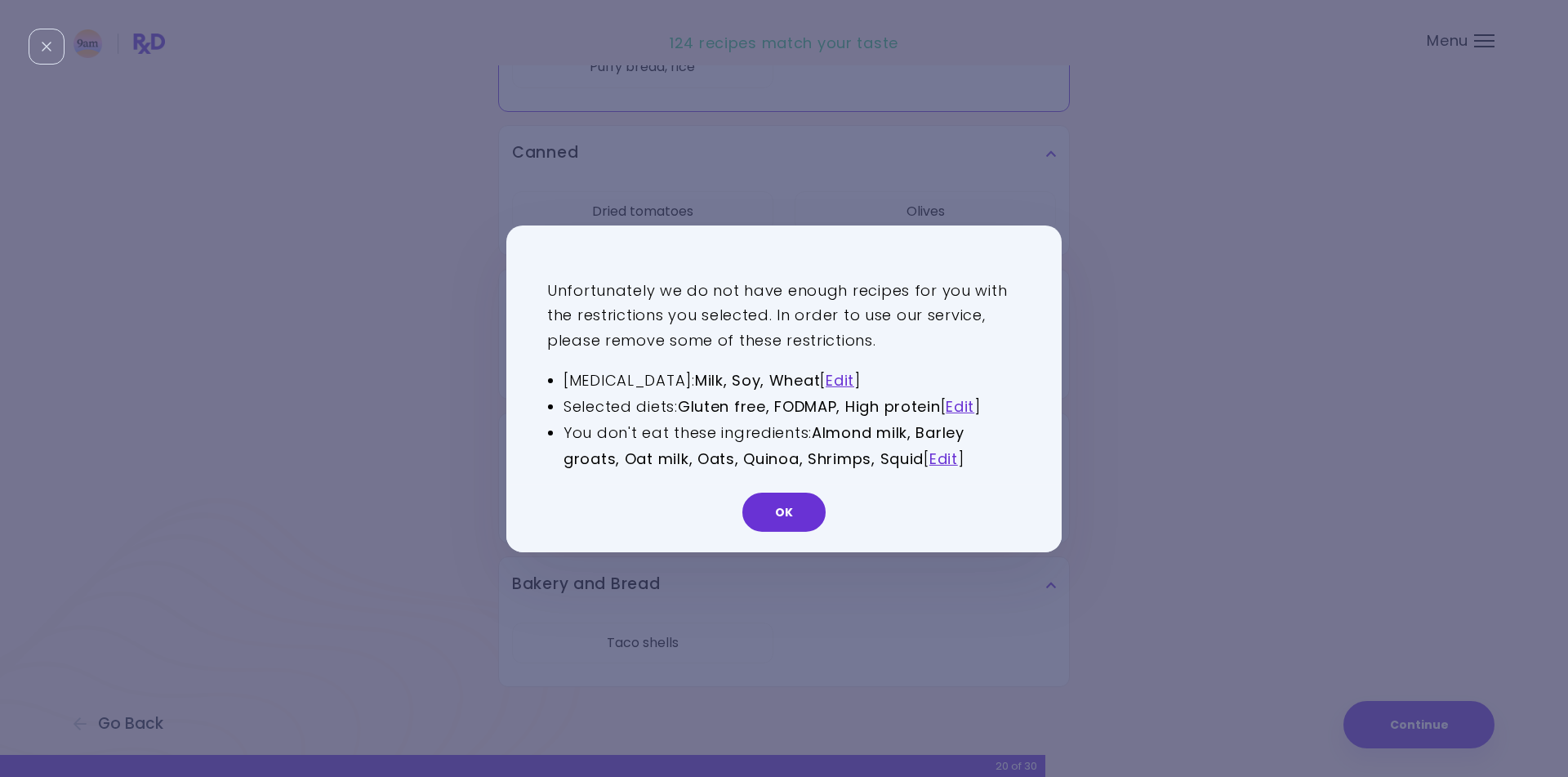
click at [751, 524] on button "OK" at bounding box center [784, 512] width 83 height 39
